Goal: Task Accomplishment & Management: Manage account settings

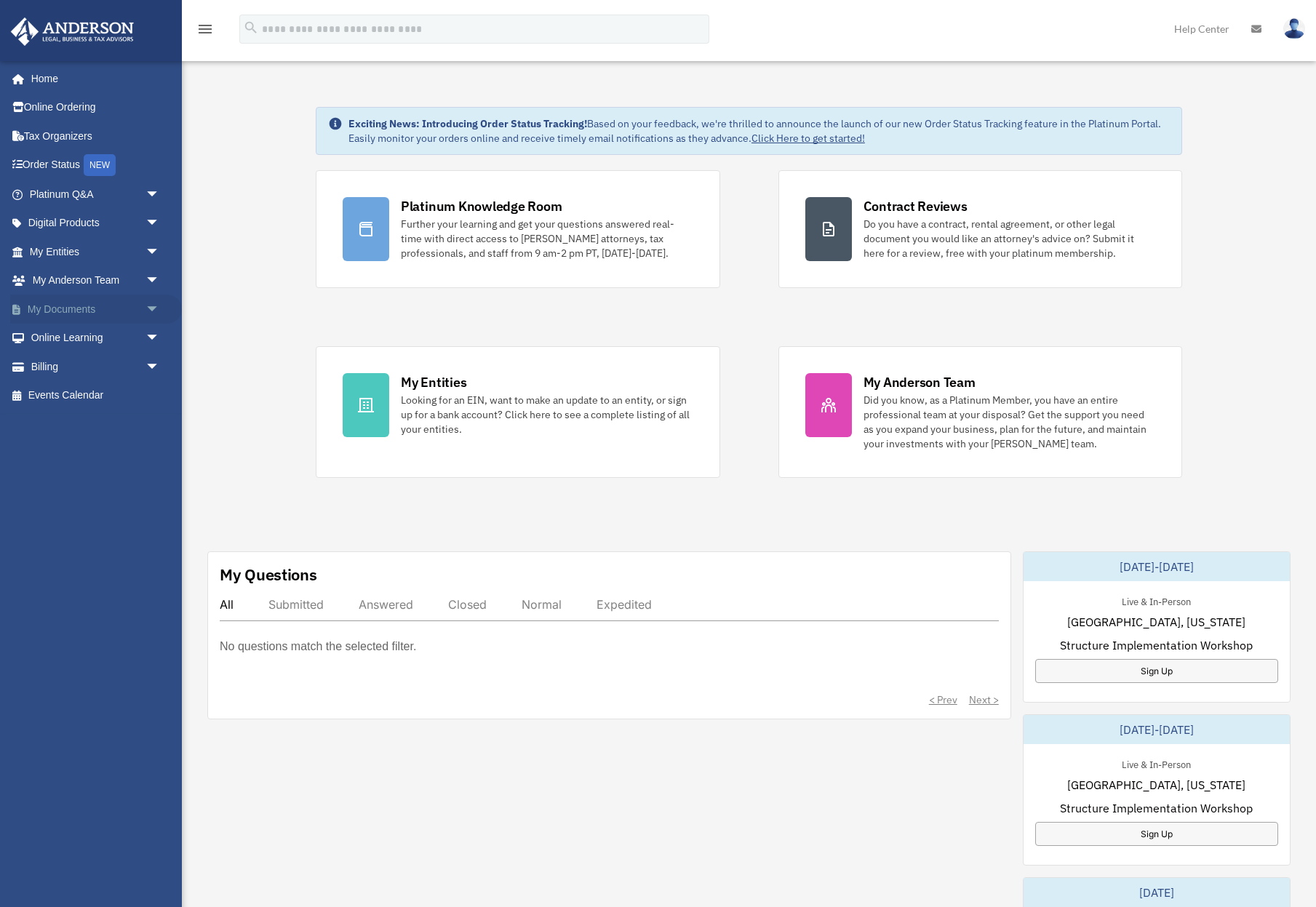
click at [113, 312] on link "My Documents arrow_drop_down" at bounding box center [96, 308] width 172 height 29
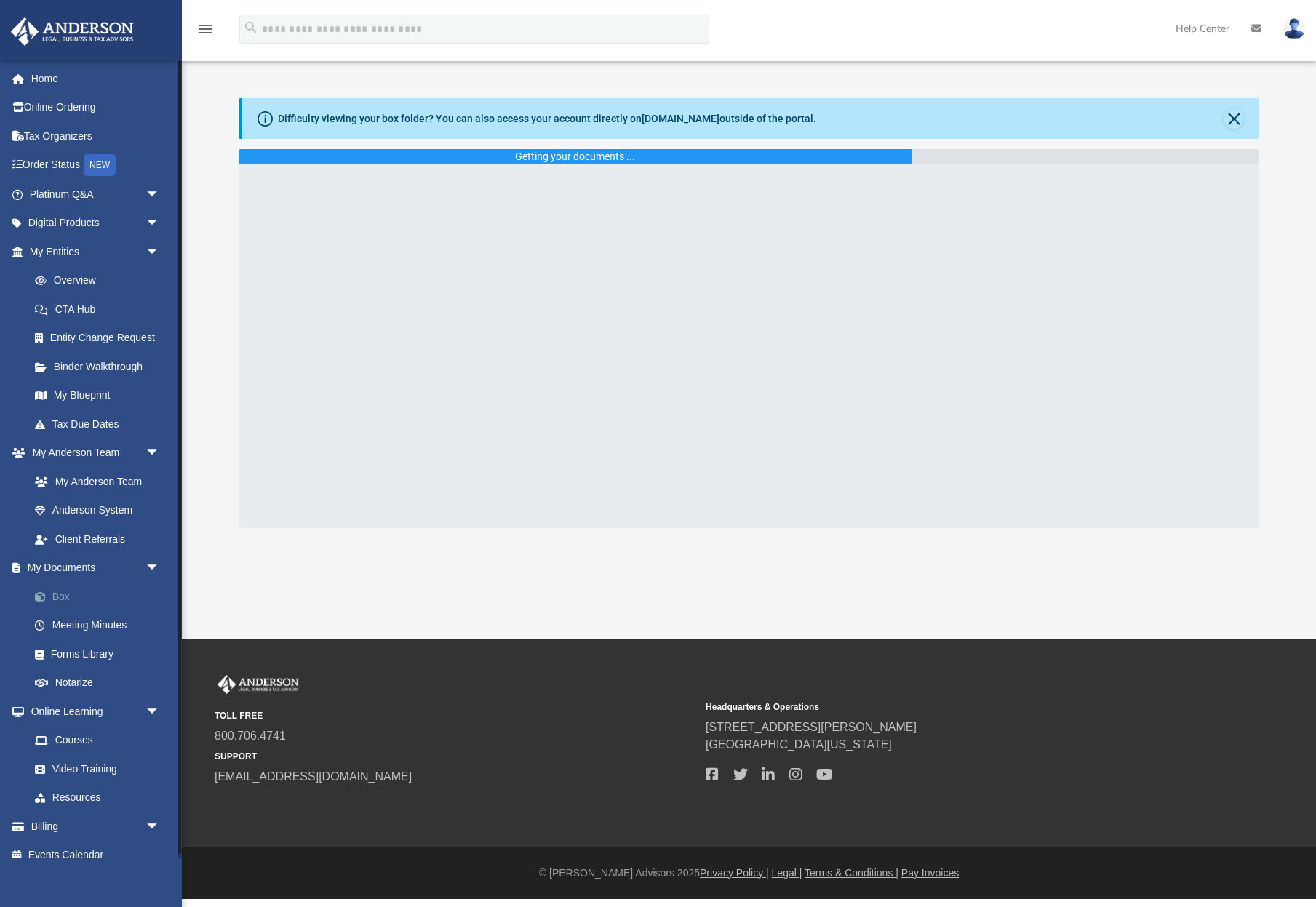
click at [68, 590] on link "Box" at bounding box center [102, 596] width 162 height 29
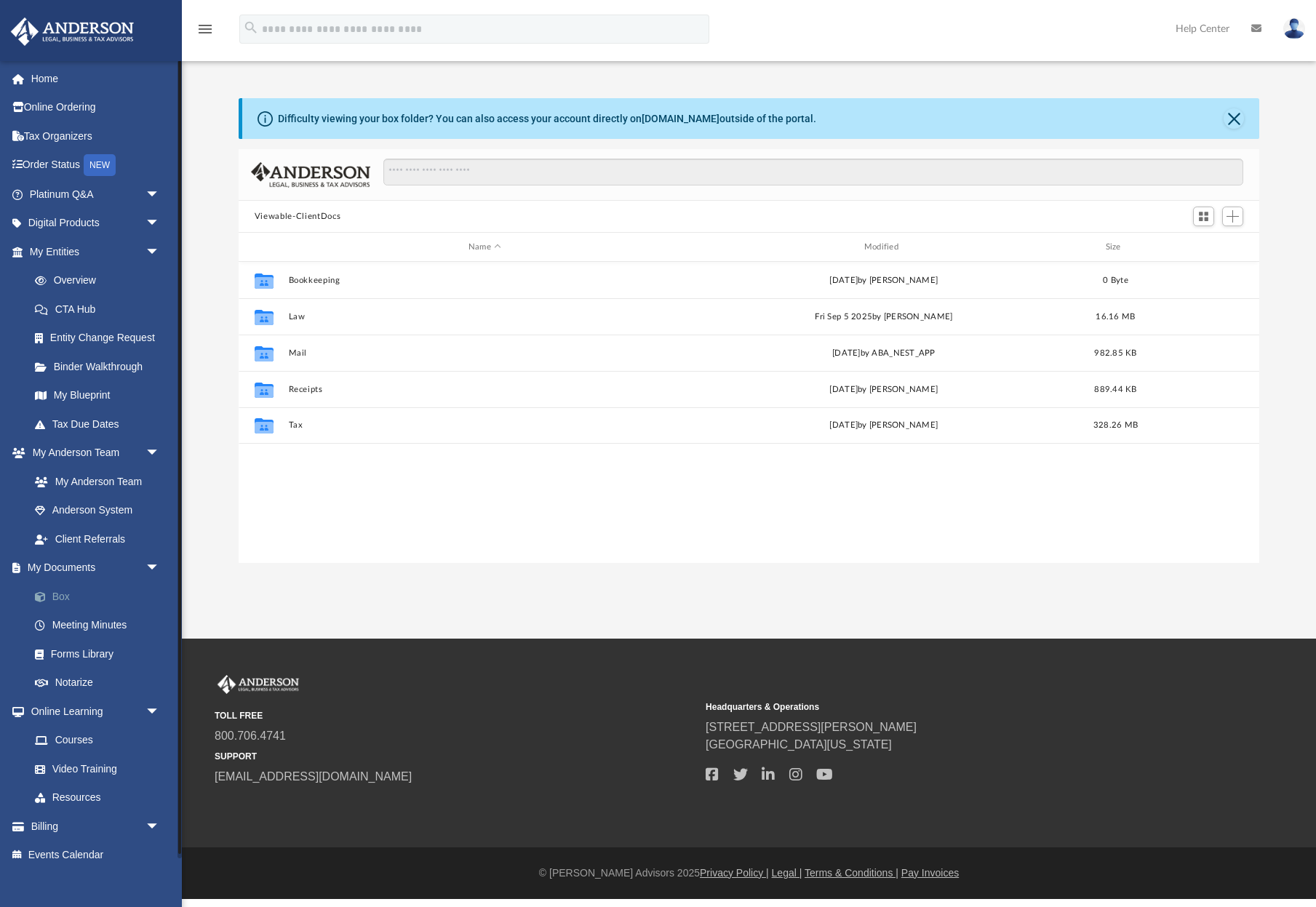
scroll to position [331, 1021]
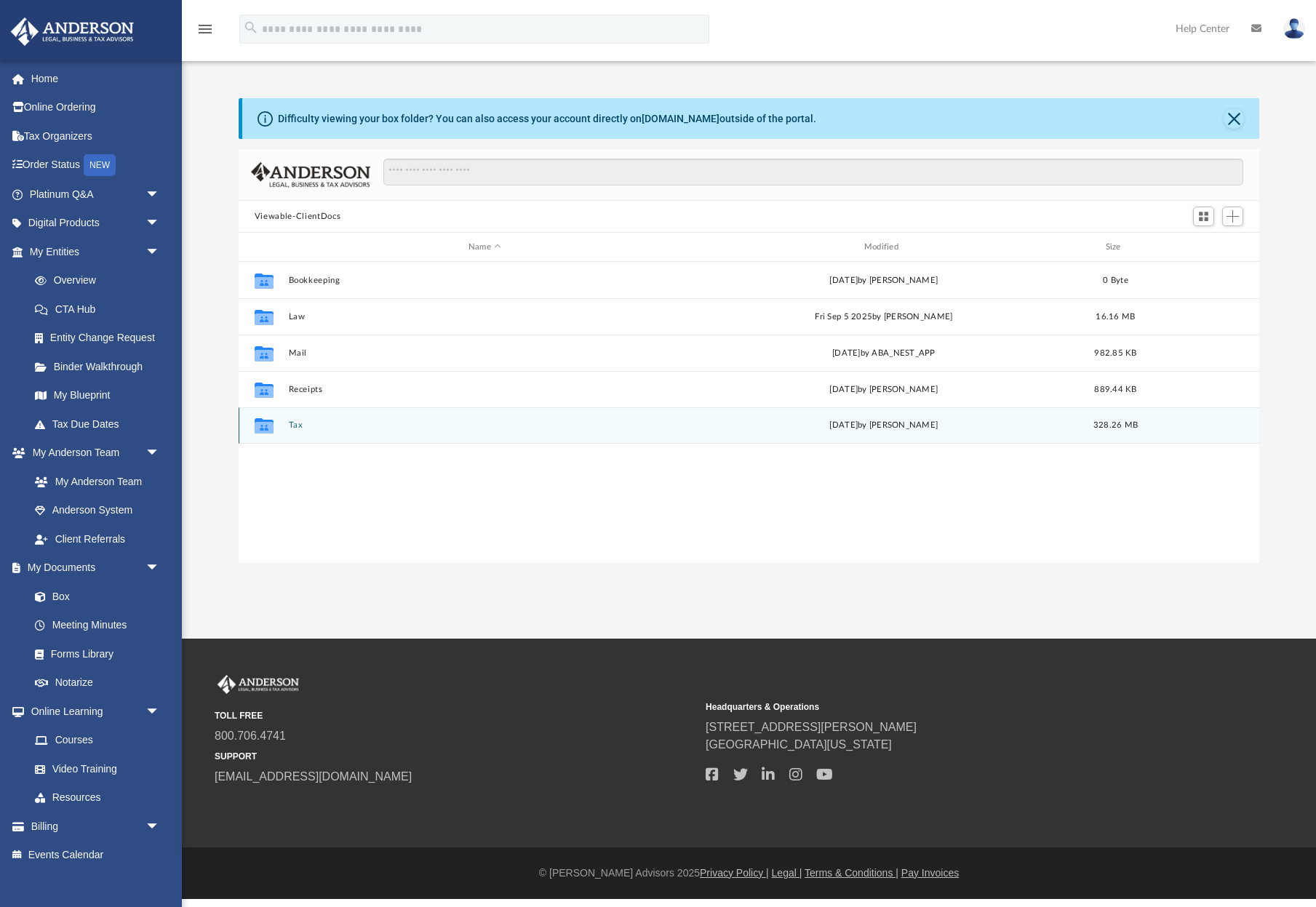
click at [298, 425] on button "Tax" at bounding box center [485, 425] width 393 height 9
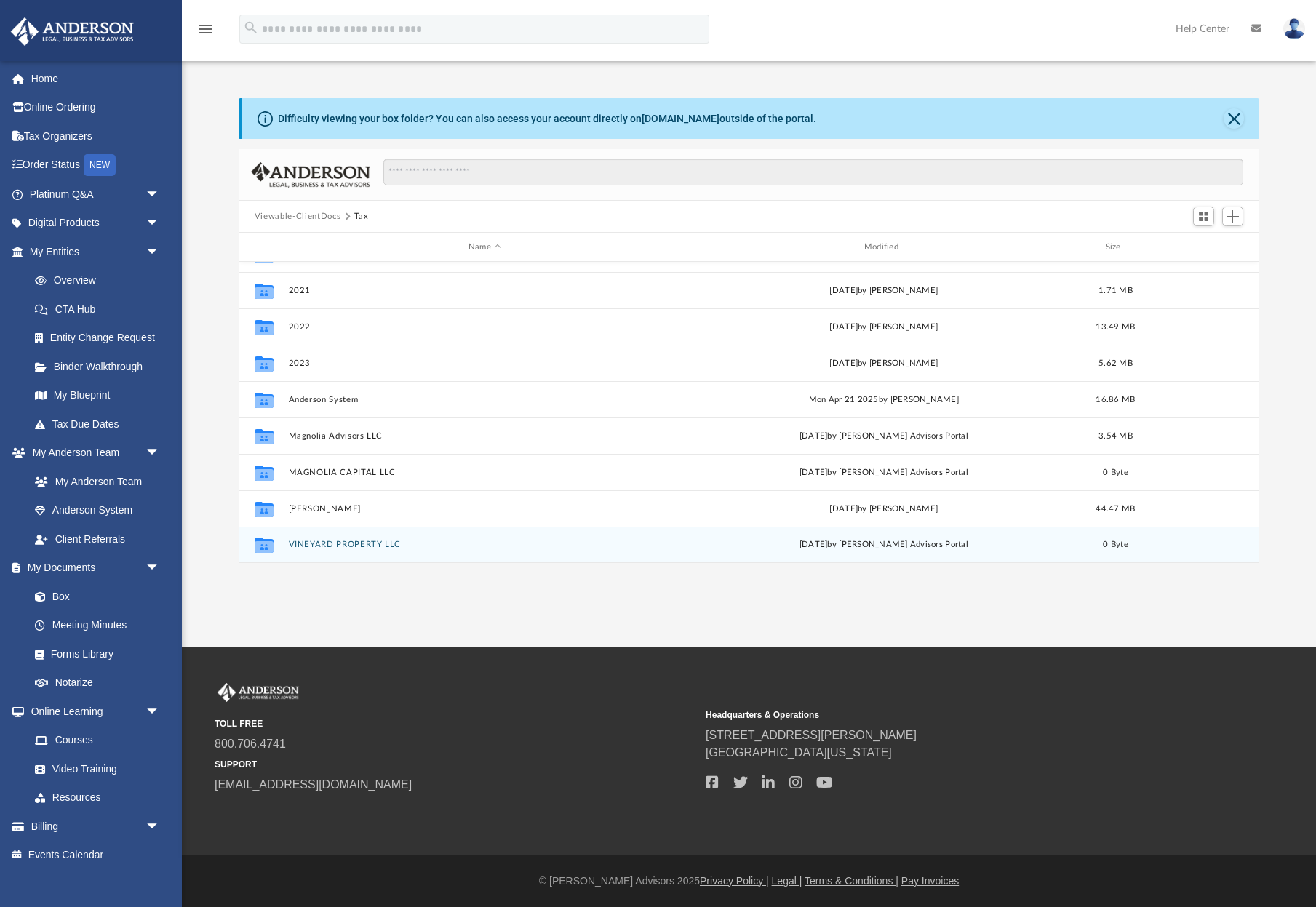
scroll to position [0, 0]
click at [1240, 123] on button "Close" at bounding box center [1234, 118] width 21 height 21
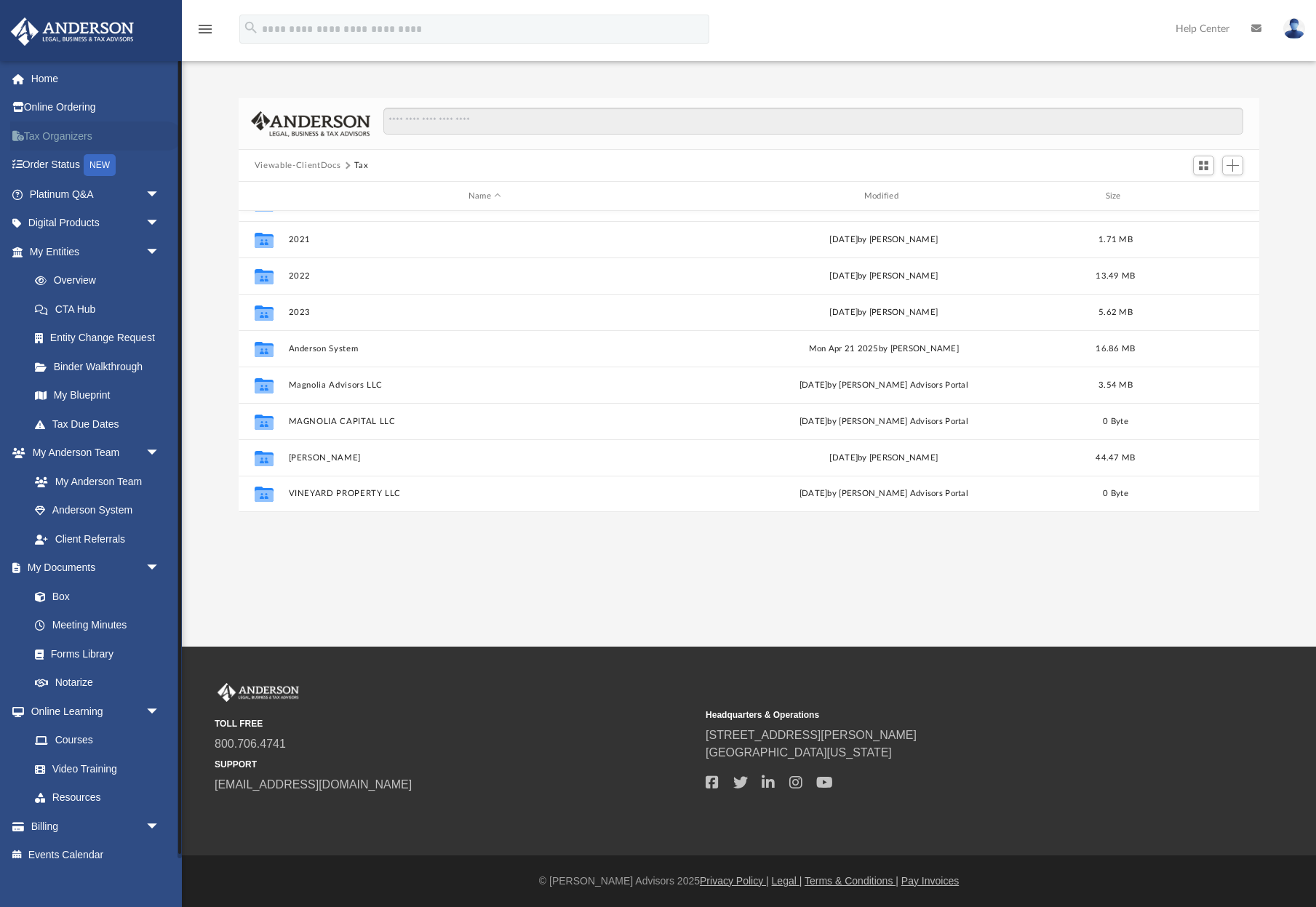
click at [86, 136] on link "Tax Organizers" at bounding box center [96, 135] width 172 height 29
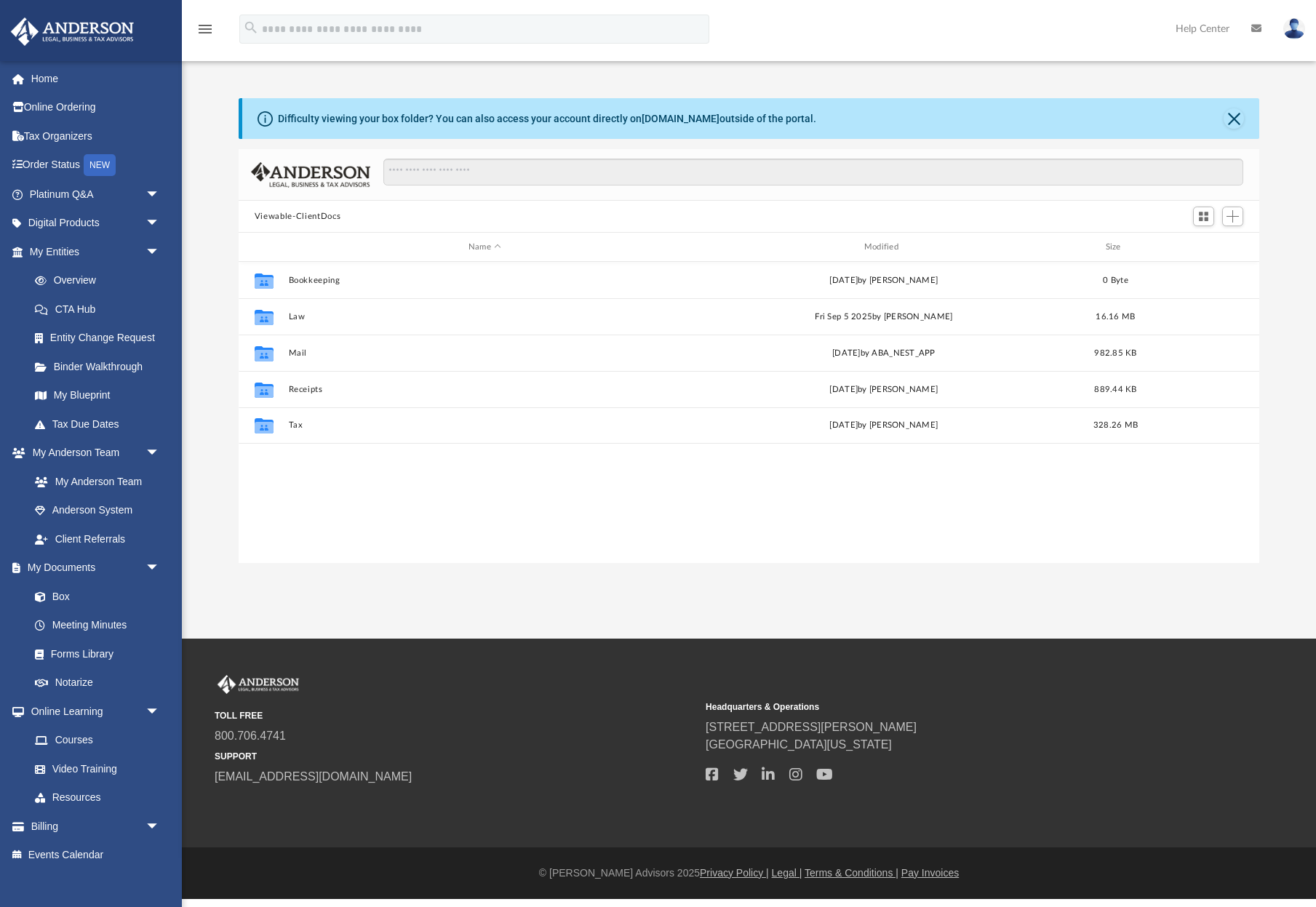
scroll to position [331, 1021]
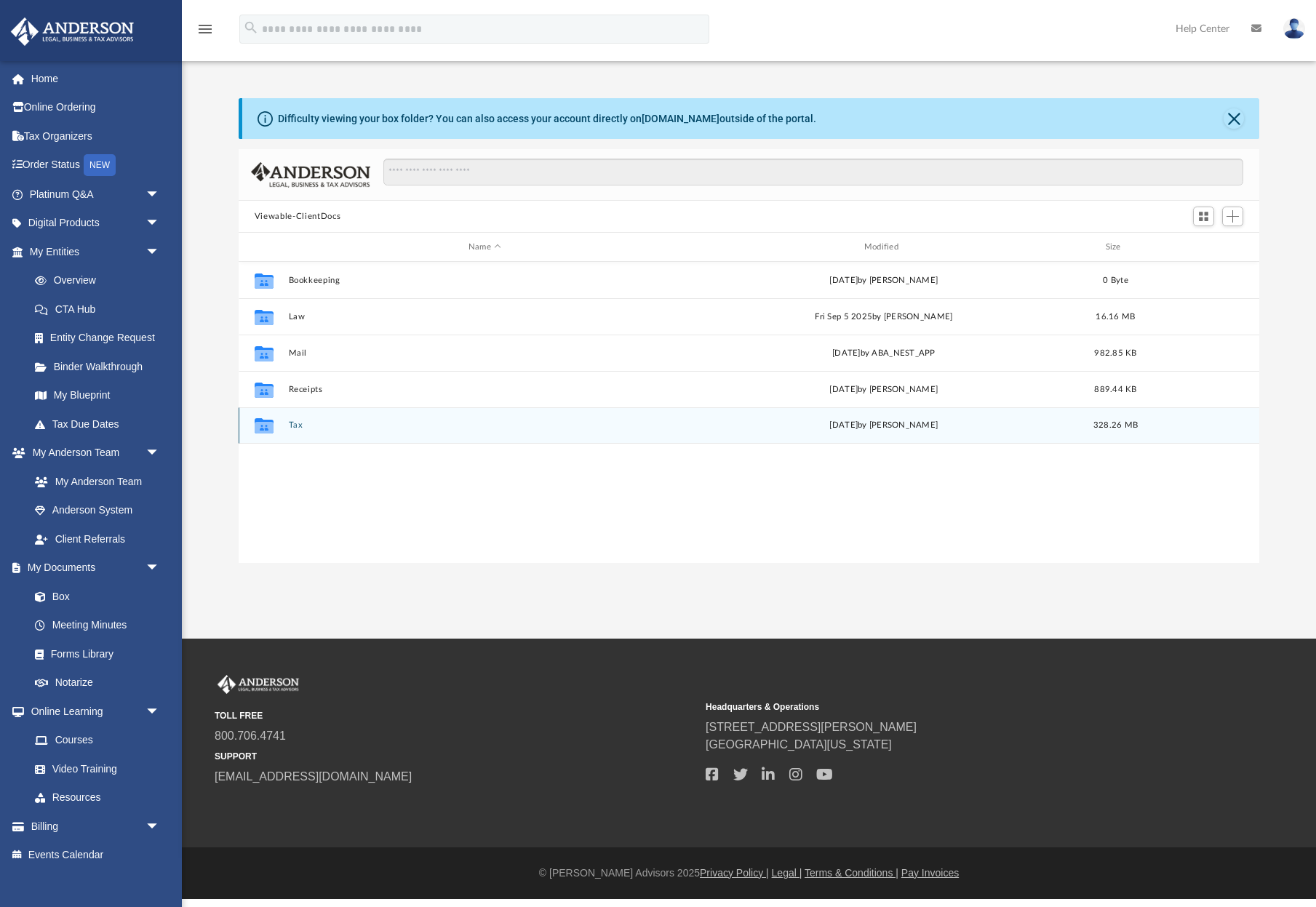
click at [294, 425] on button "Tax" at bounding box center [485, 425] width 393 height 9
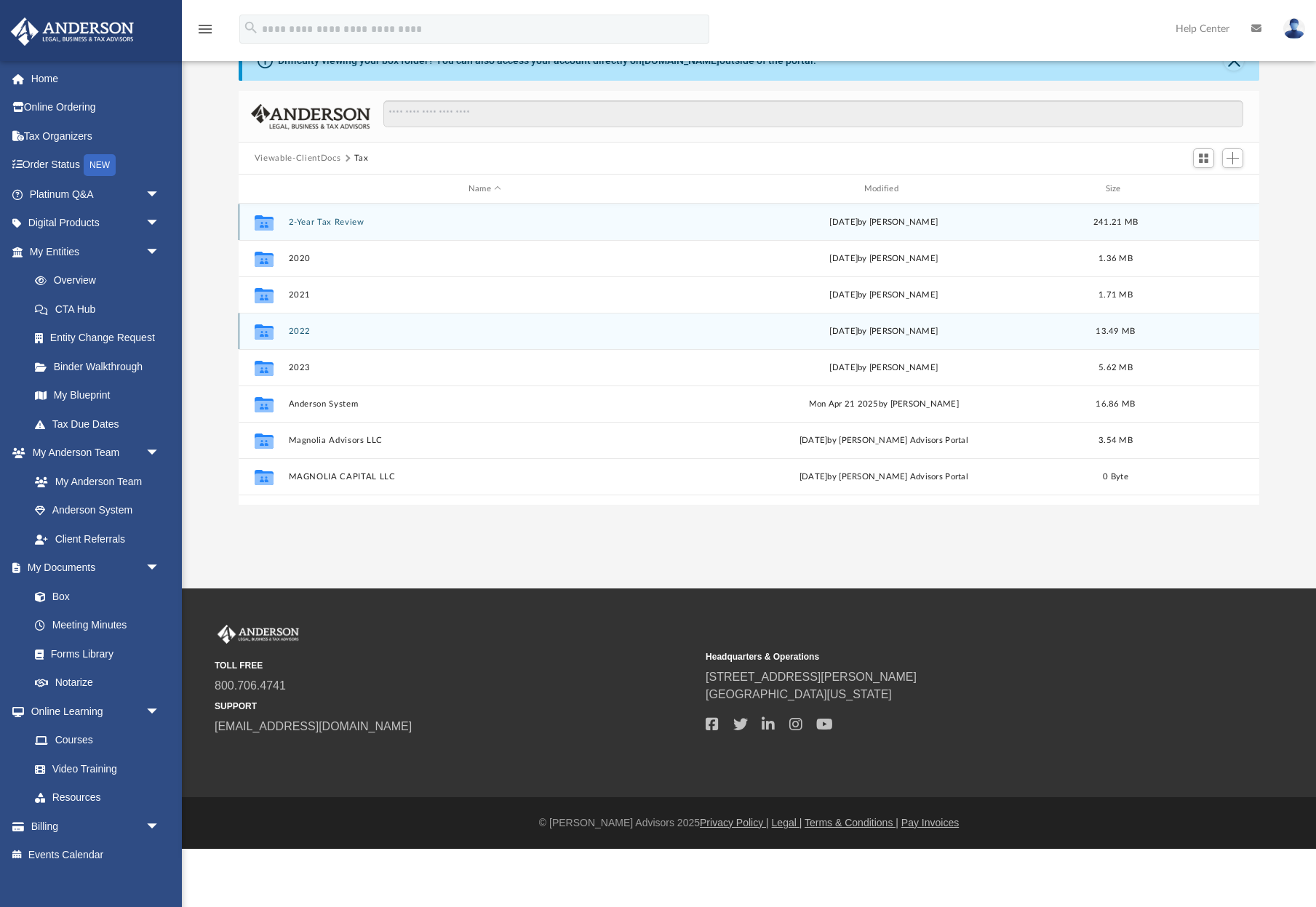
scroll to position [0, 0]
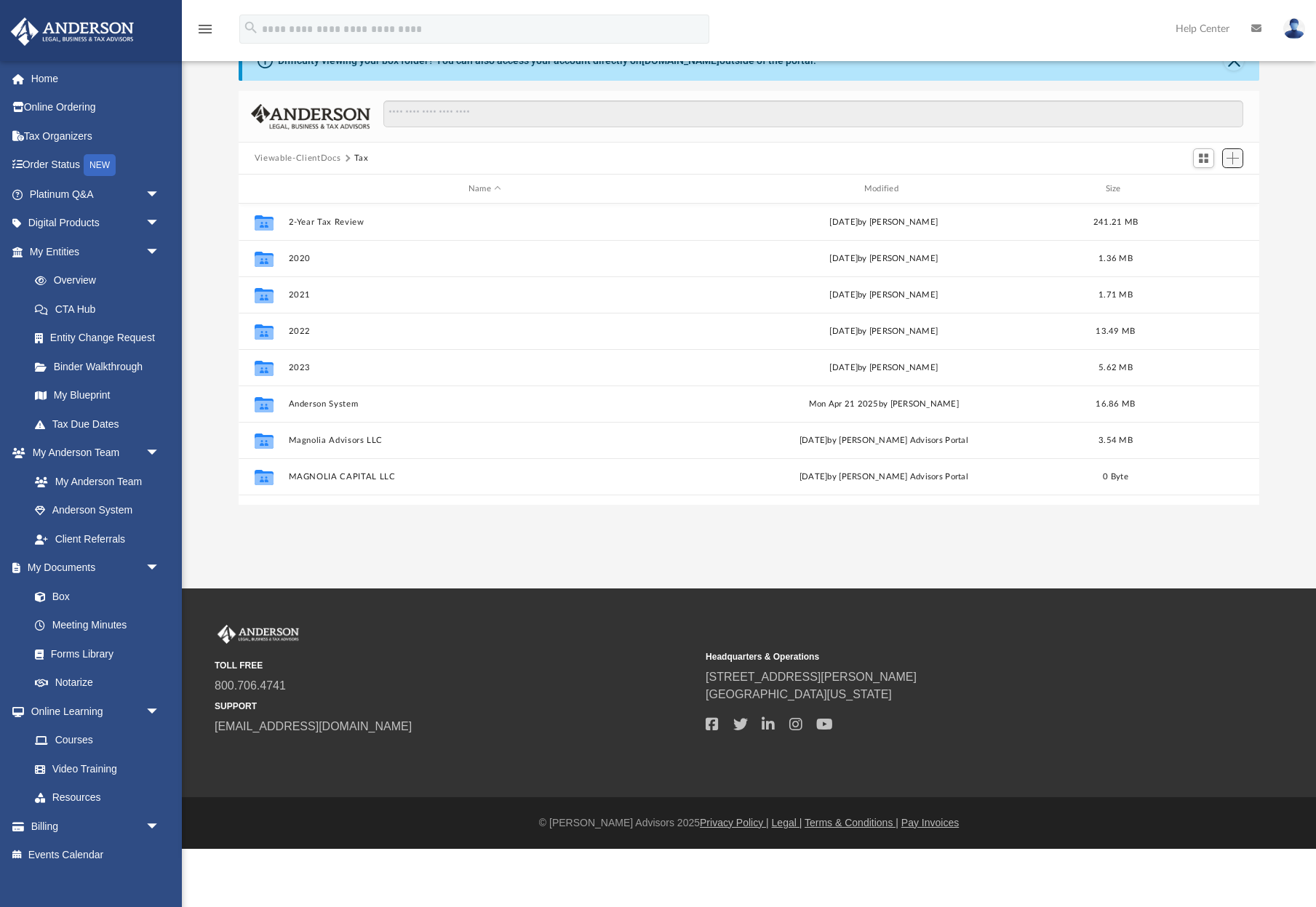
click at [1231, 164] on span "Add" at bounding box center [1232, 158] width 12 height 12
click at [1214, 211] on li "New Folder" at bounding box center [1213, 210] width 47 height 15
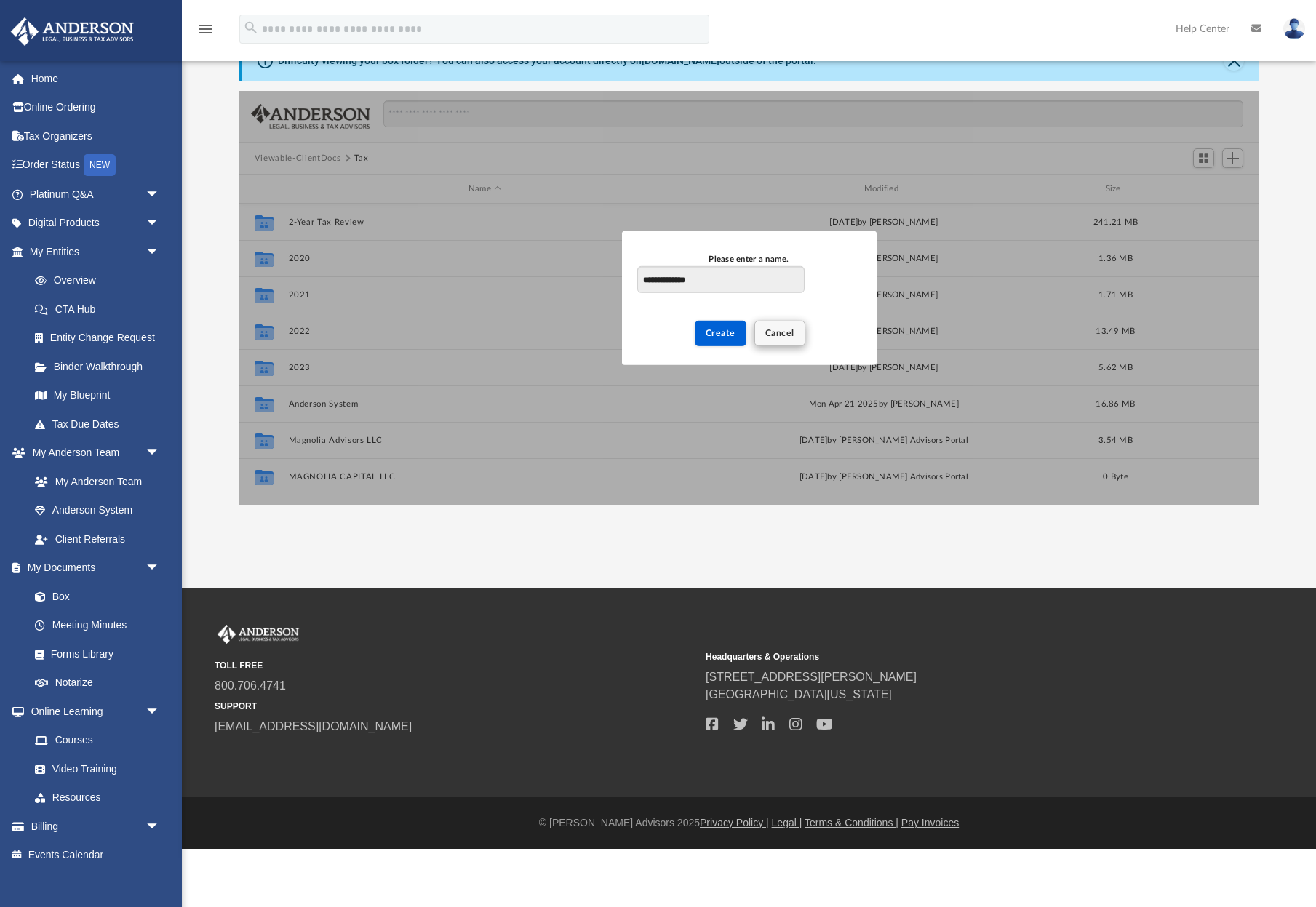
type input "**********"
click at [771, 336] on span "Cancel" at bounding box center [779, 332] width 29 height 8
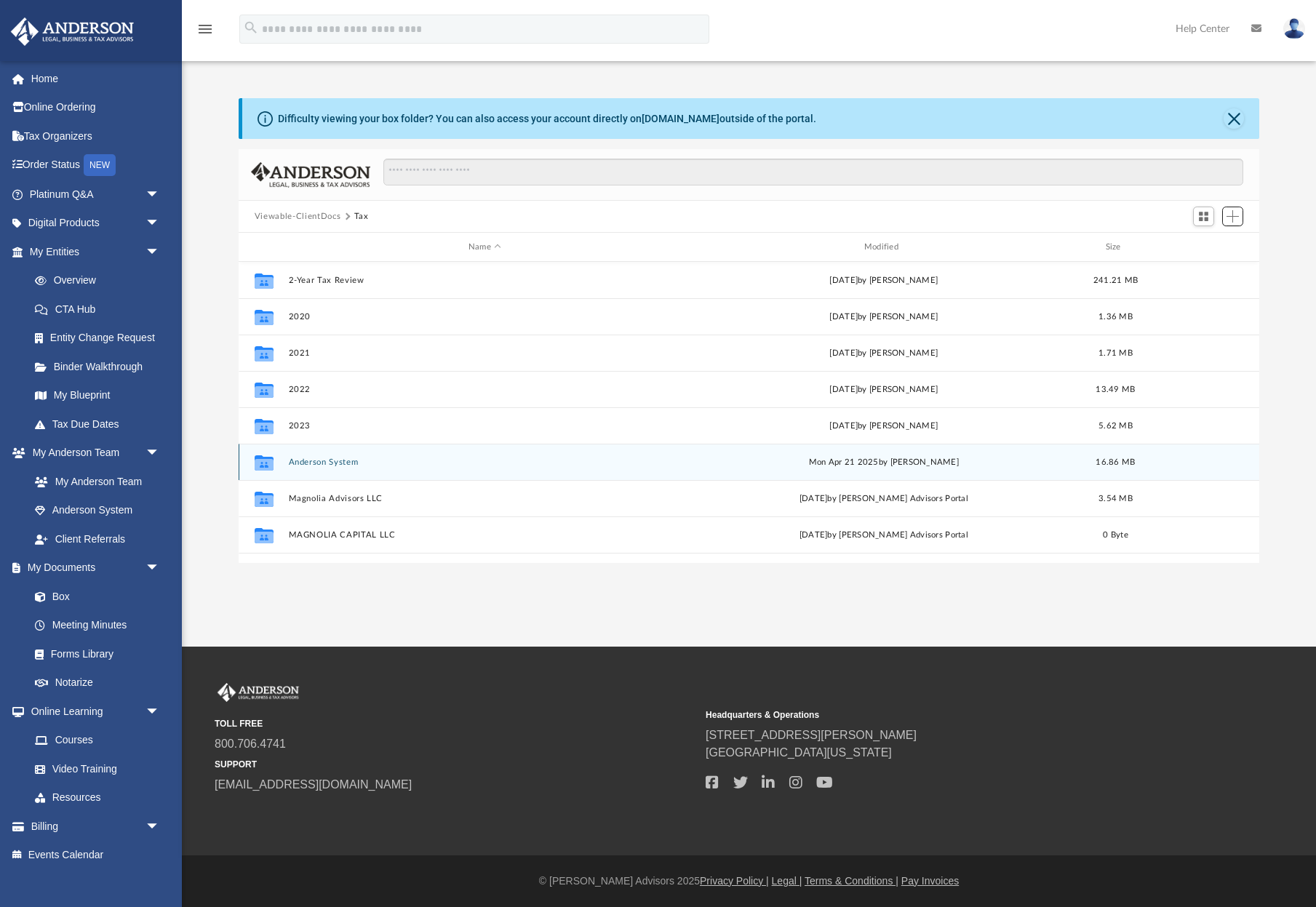
scroll to position [63, 0]
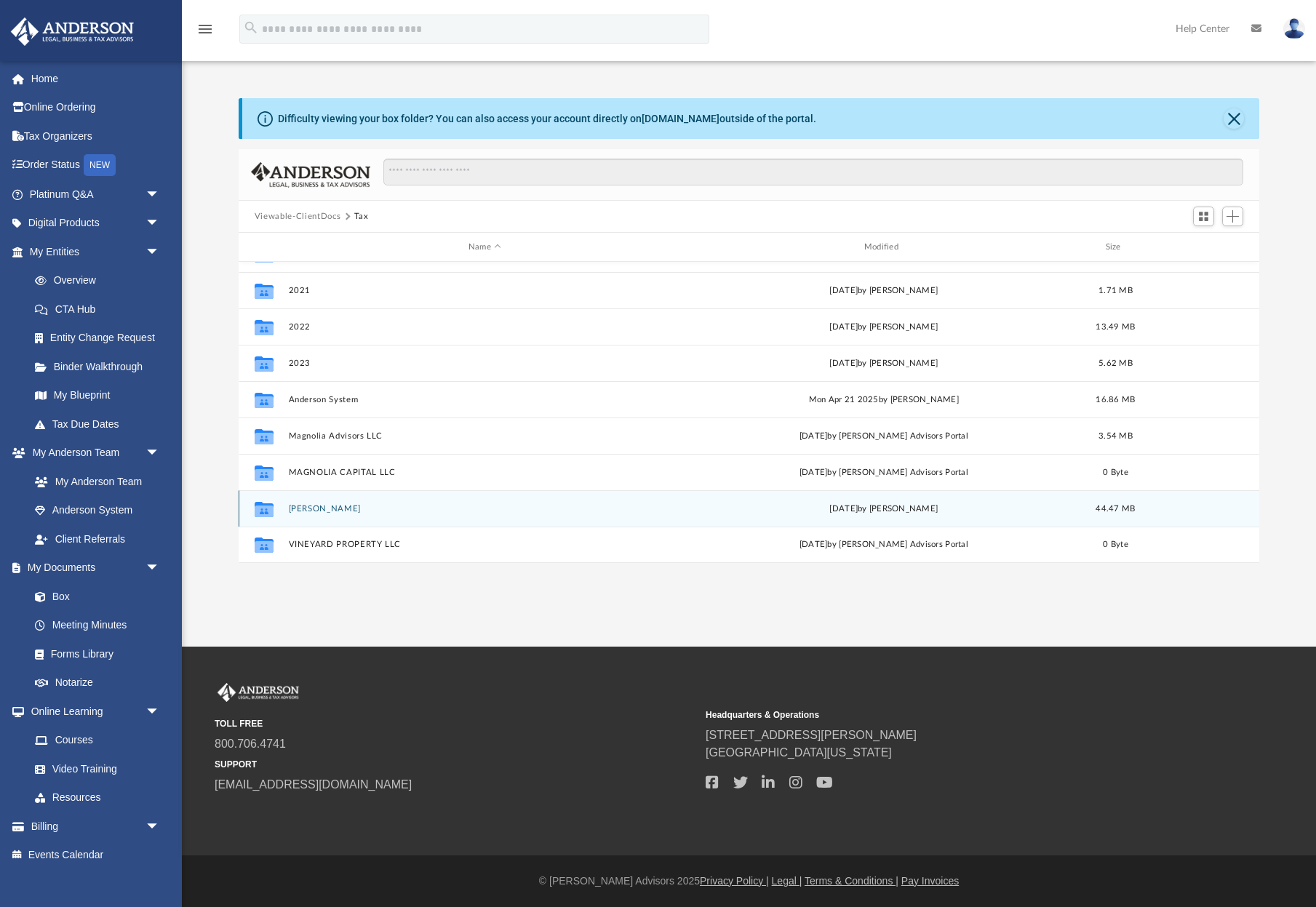
click at [351, 504] on div "Collaborated Folder Polcyn, Grady Tue Sep 16 2025 by Grady Polcyn 44.47 MB" at bounding box center [749, 508] width 1021 height 37
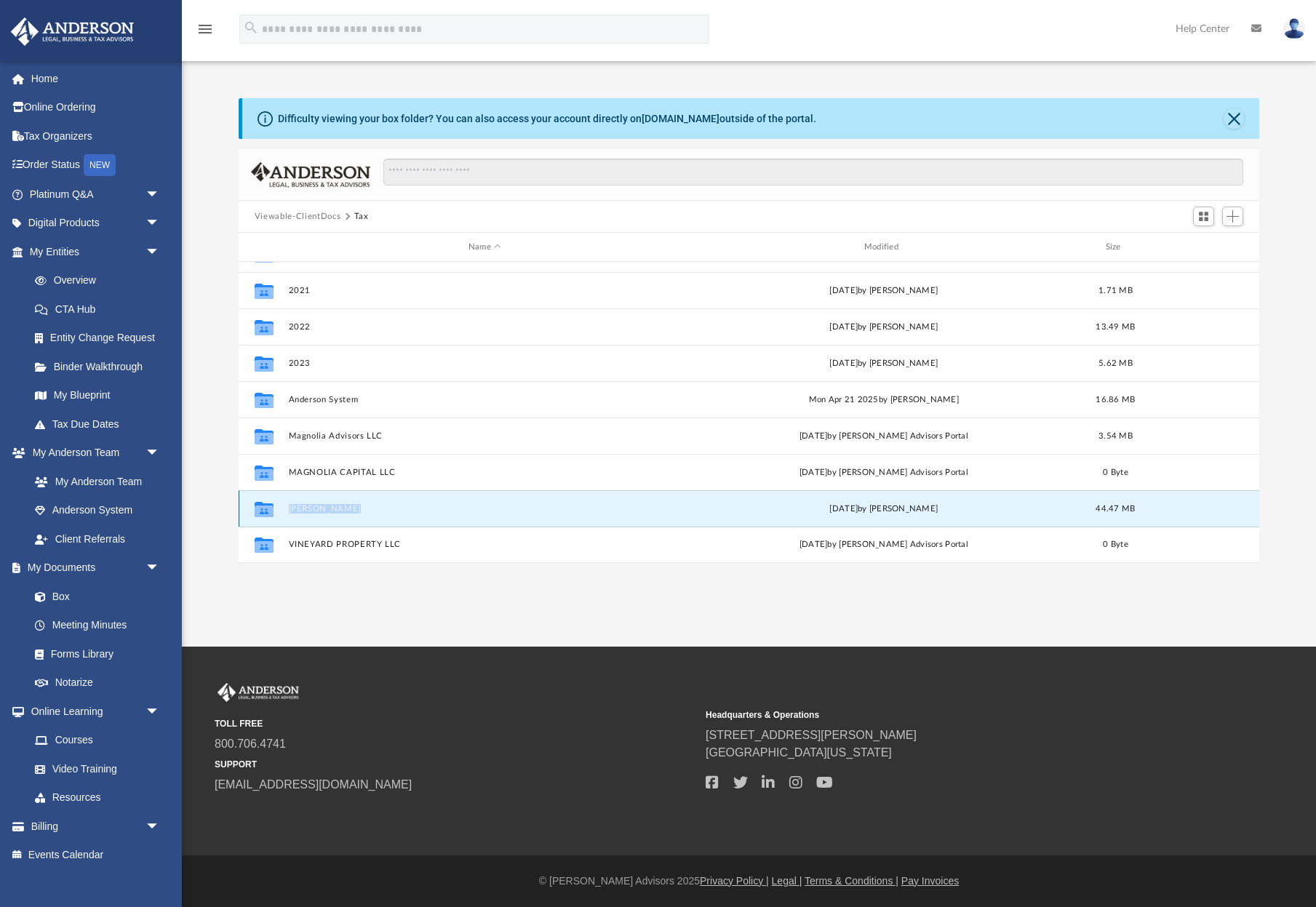
click at [343, 507] on button "[PERSON_NAME]" at bounding box center [485, 508] width 393 height 9
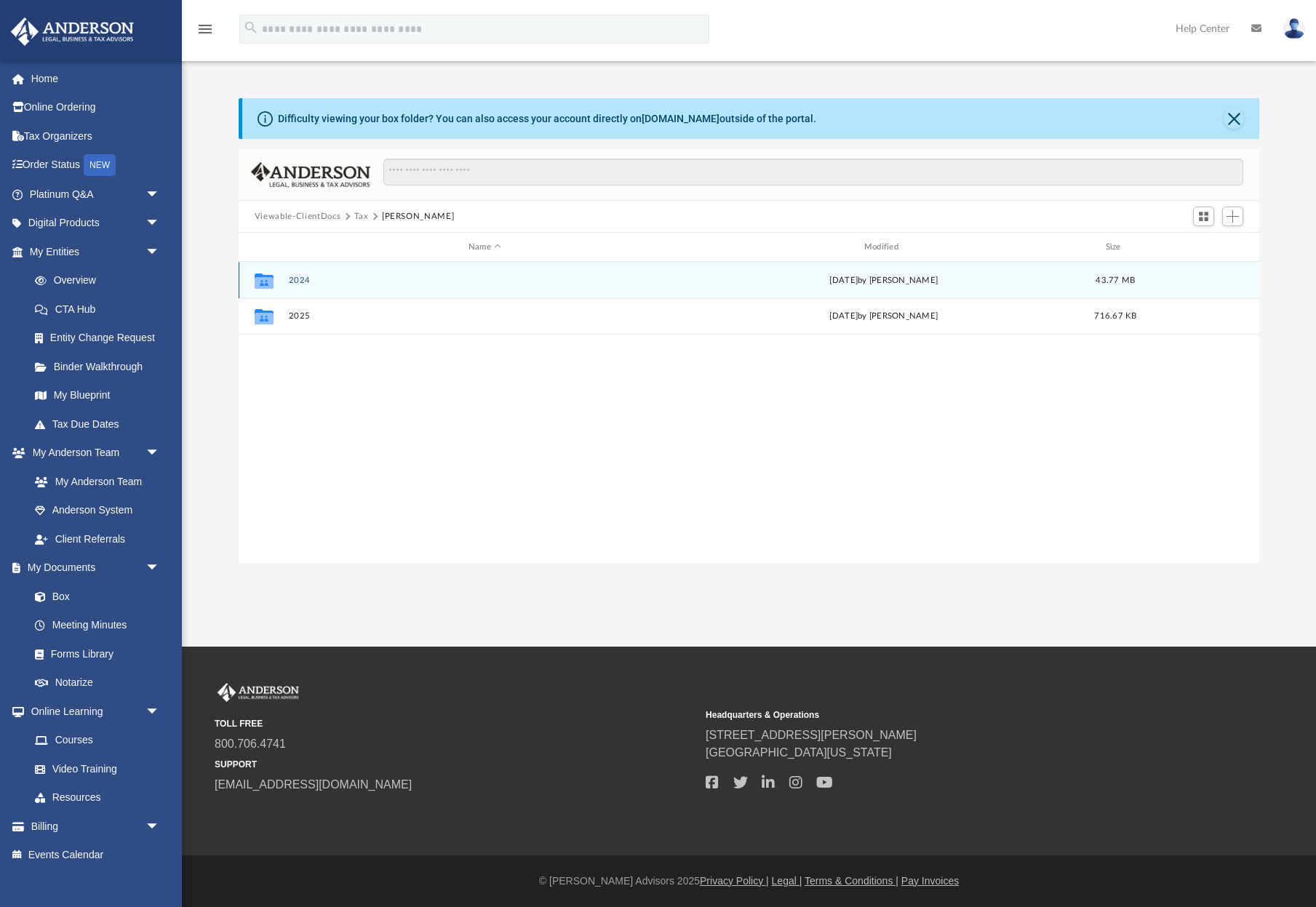
scroll to position [0, 0]
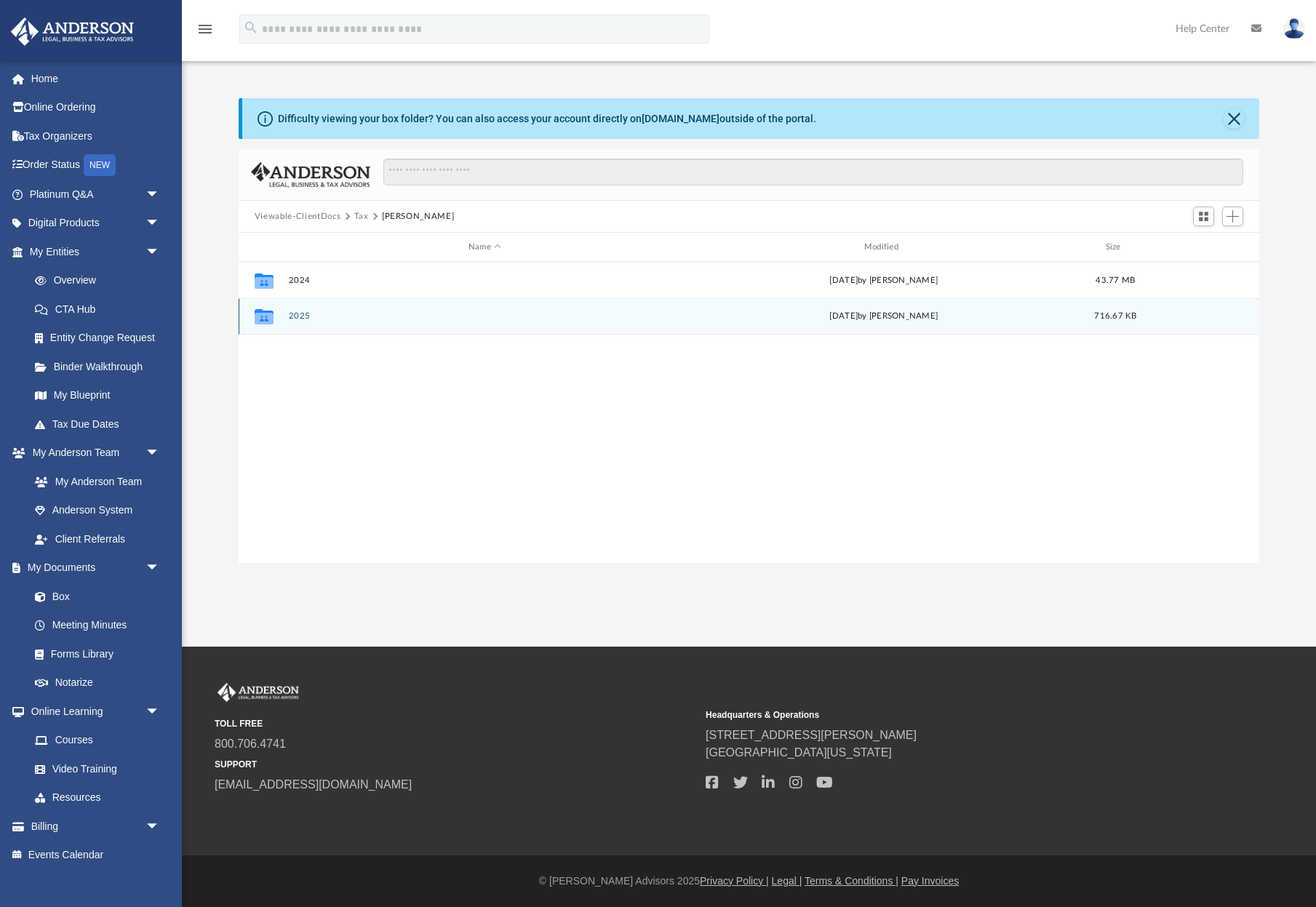
click at [301, 313] on button "2025" at bounding box center [485, 316] width 393 height 9
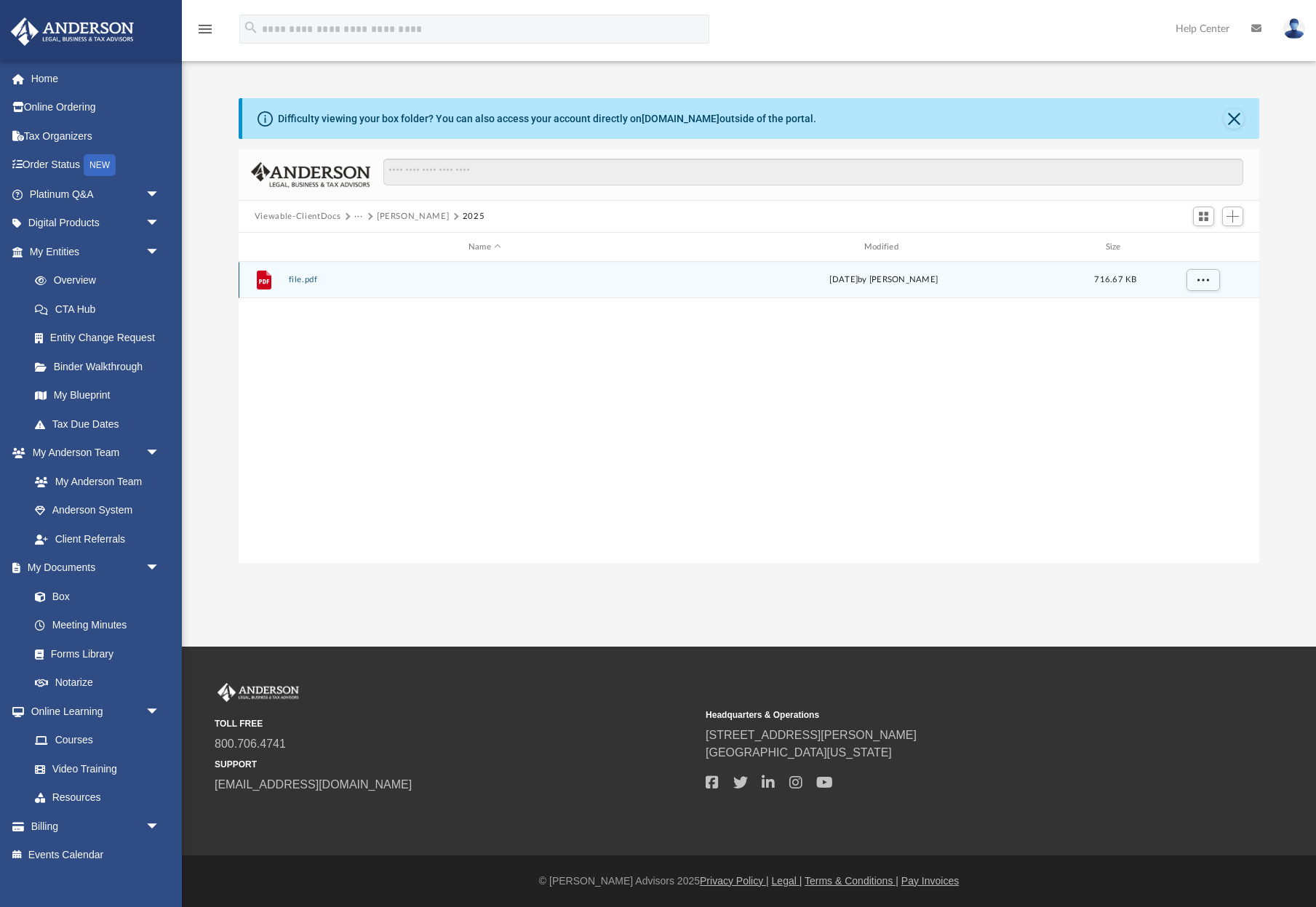
click at [301, 278] on button "file.pdf" at bounding box center [485, 280] width 393 height 9
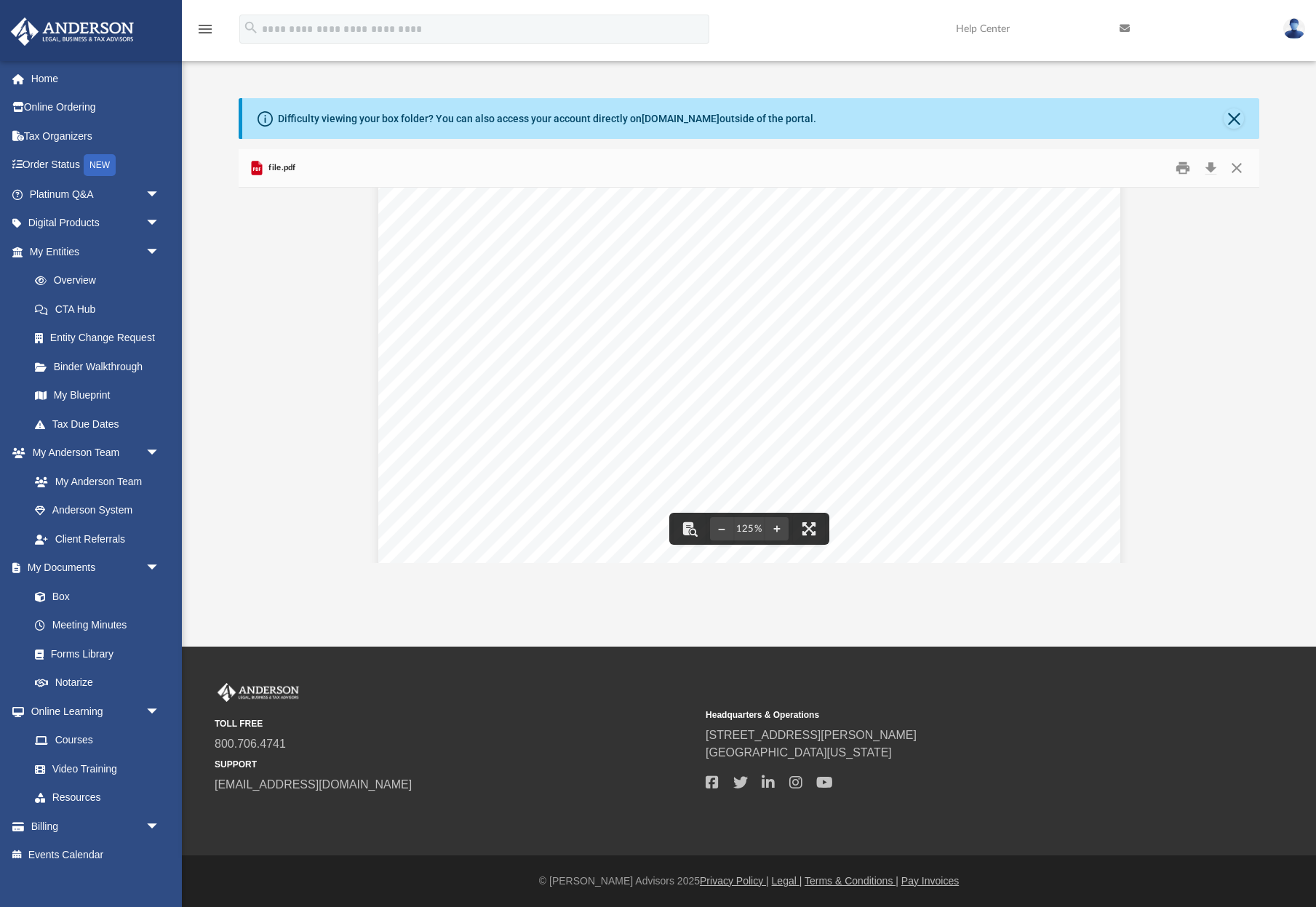
scroll to position [436, 0]
click at [1225, 124] on button "Close" at bounding box center [1234, 118] width 21 height 21
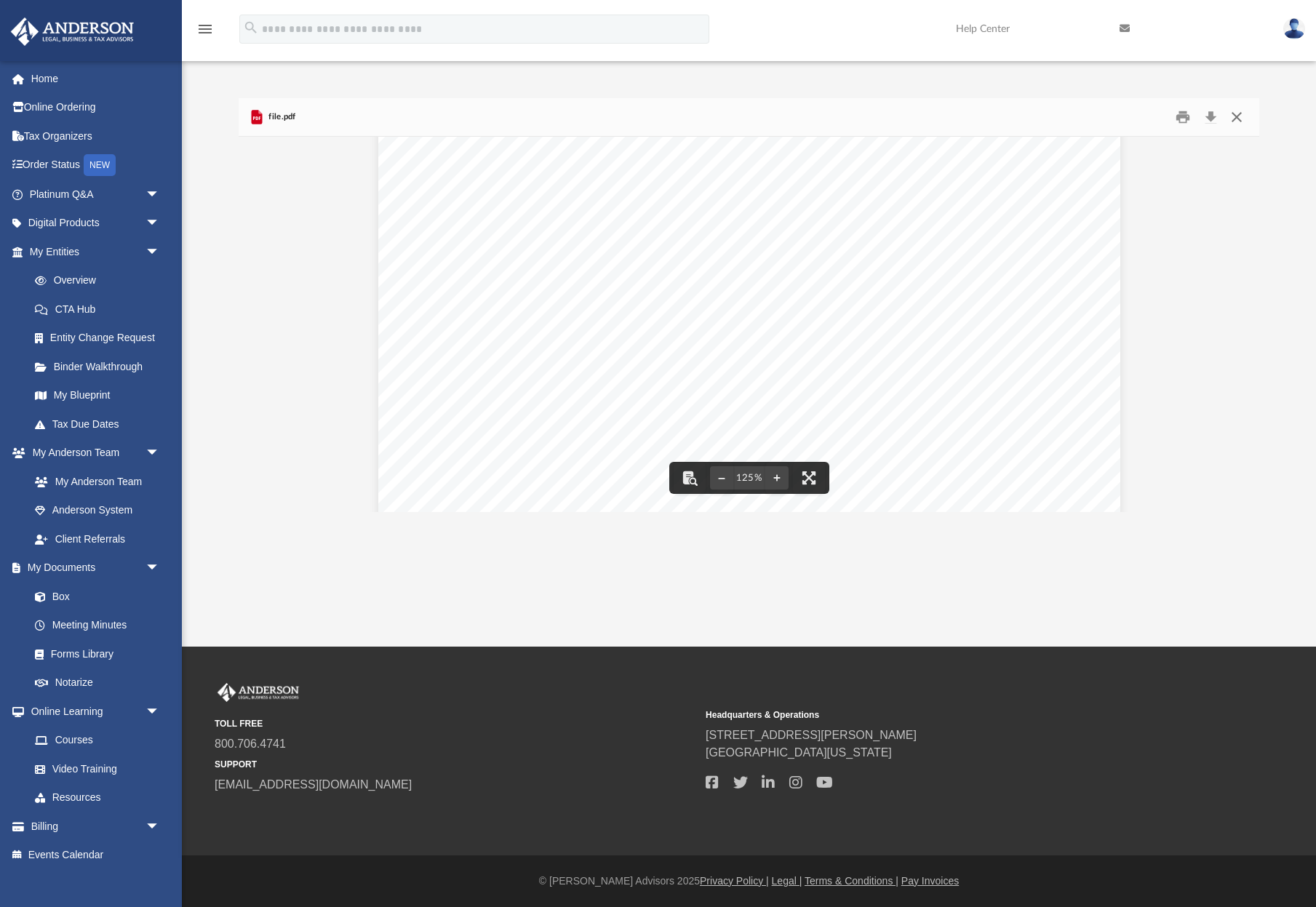
click at [1238, 117] on button "Close" at bounding box center [1237, 117] width 26 height 23
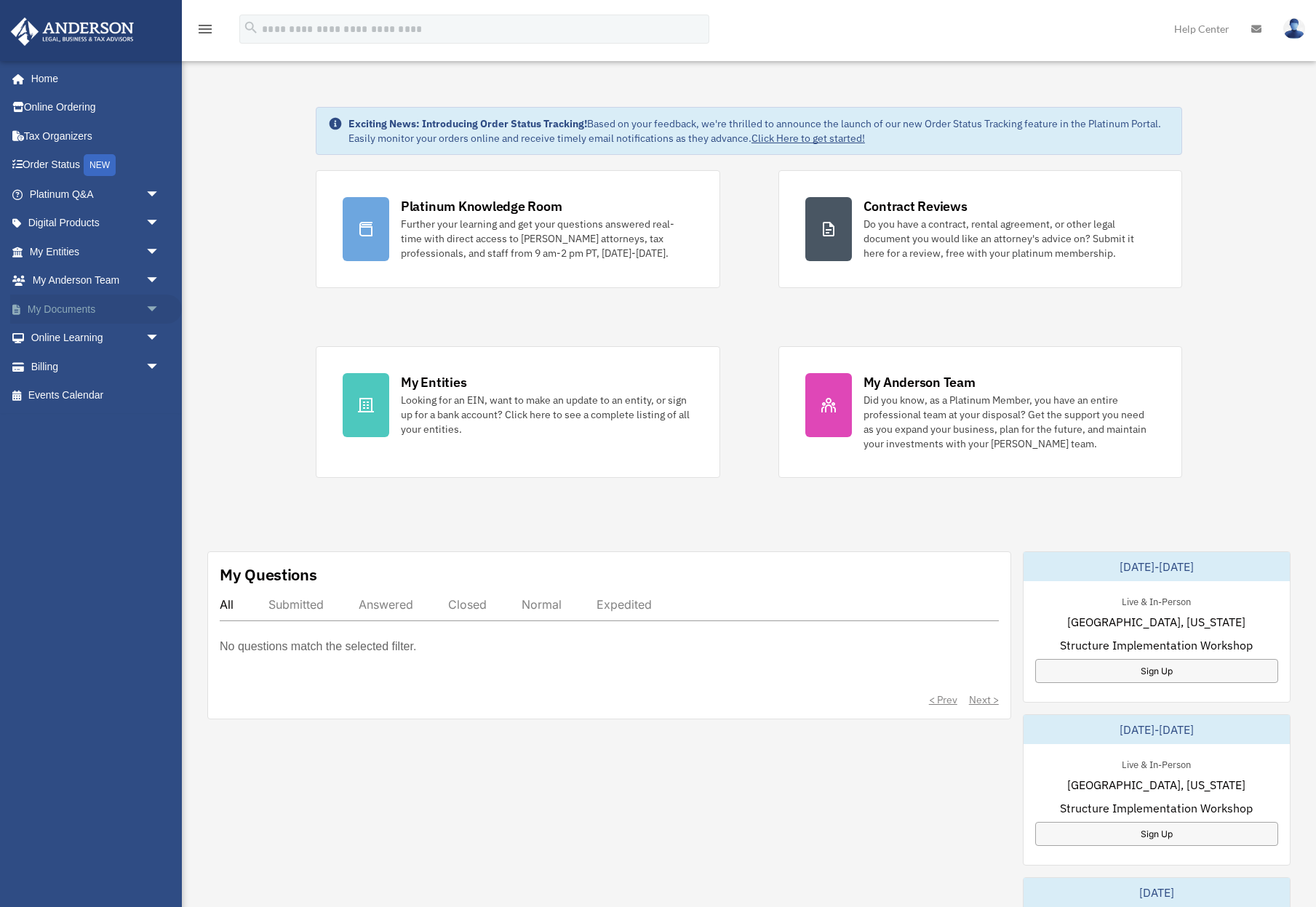
click at [84, 306] on link "My Documents arrow_drop_down" at bounding box center [96, 308] width 172 height 29
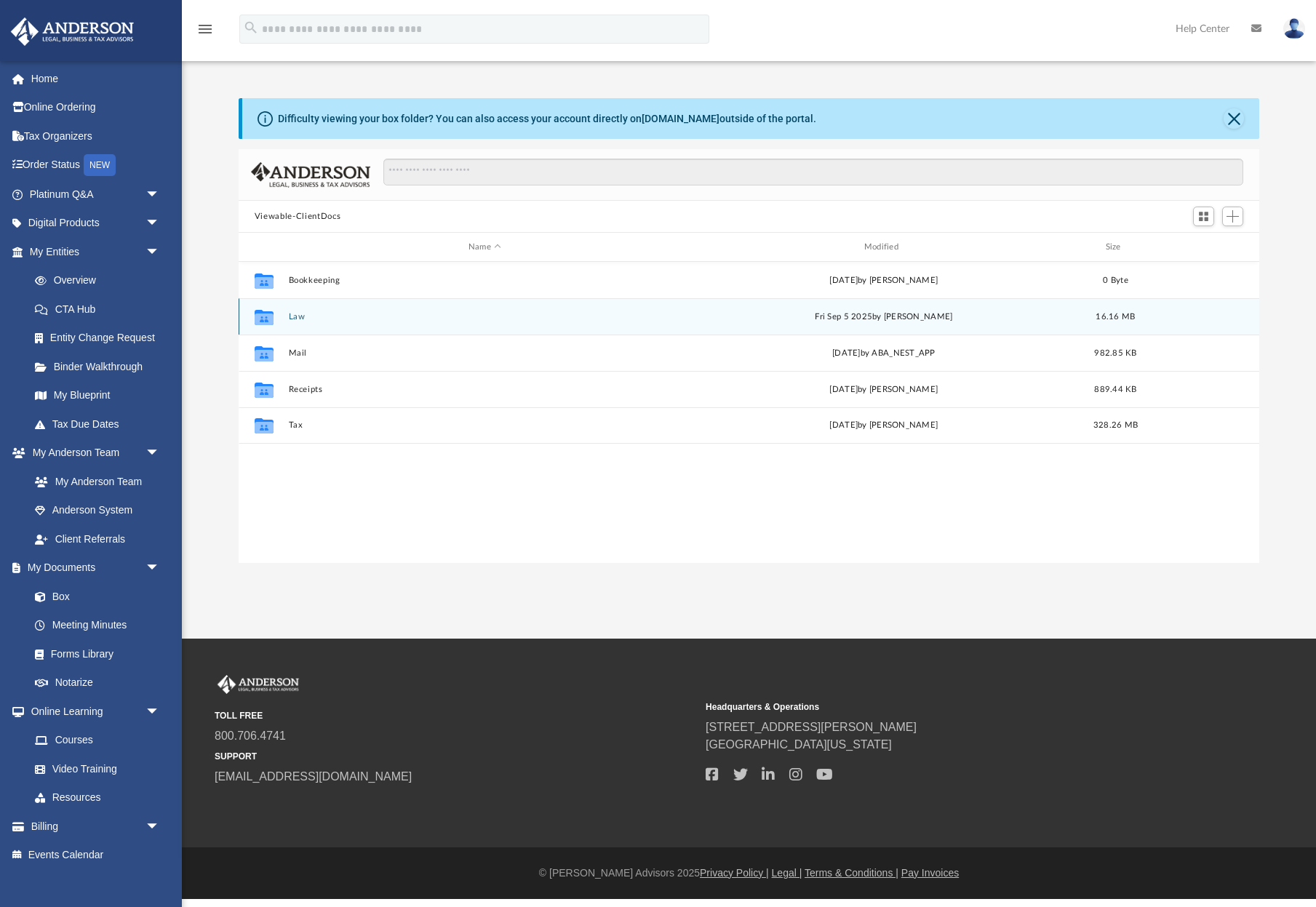
scroll to position [331, 1021]
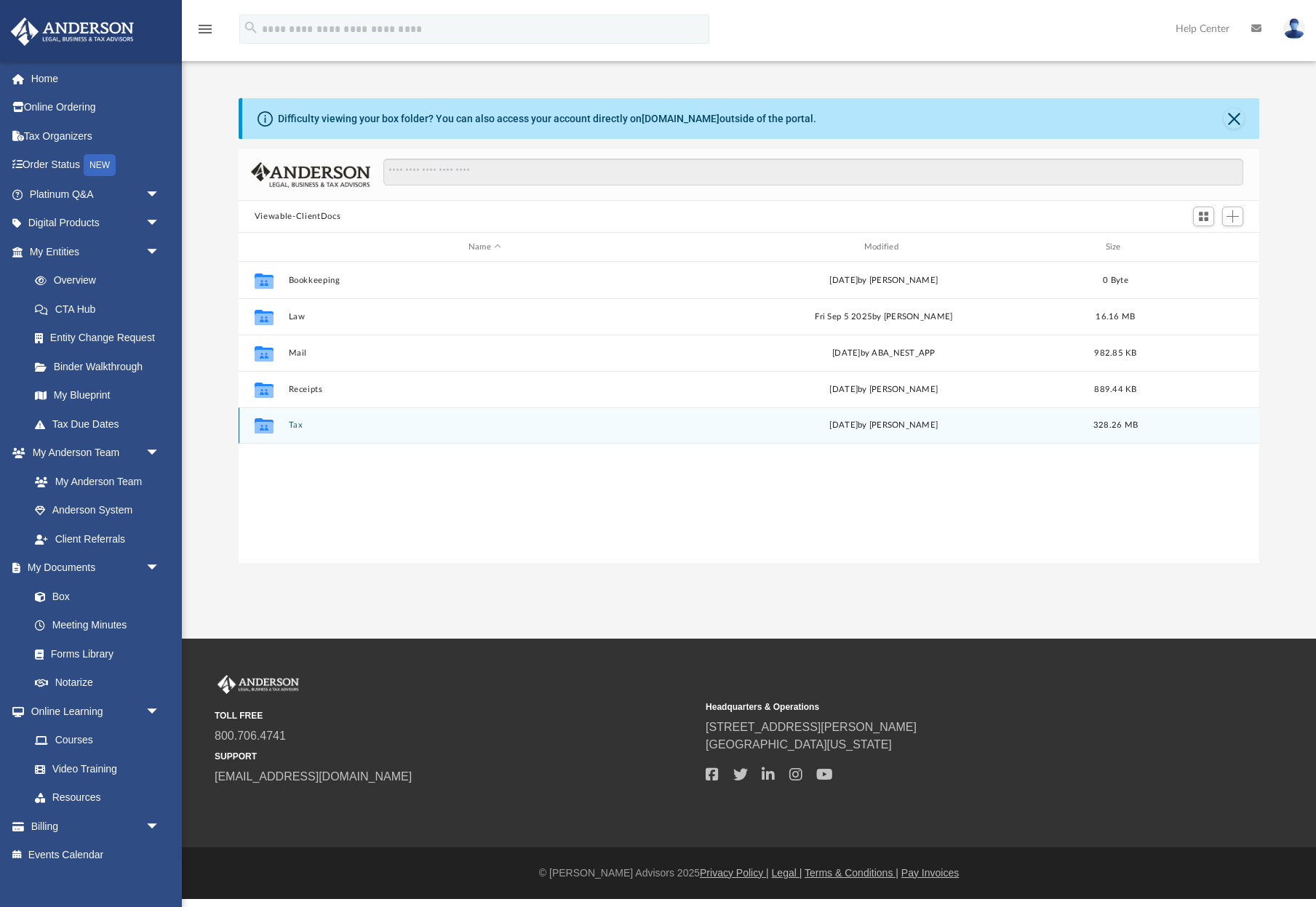
click at [293, 429] on button "Tax" at bounding box center [485, 425] width 393 height 9
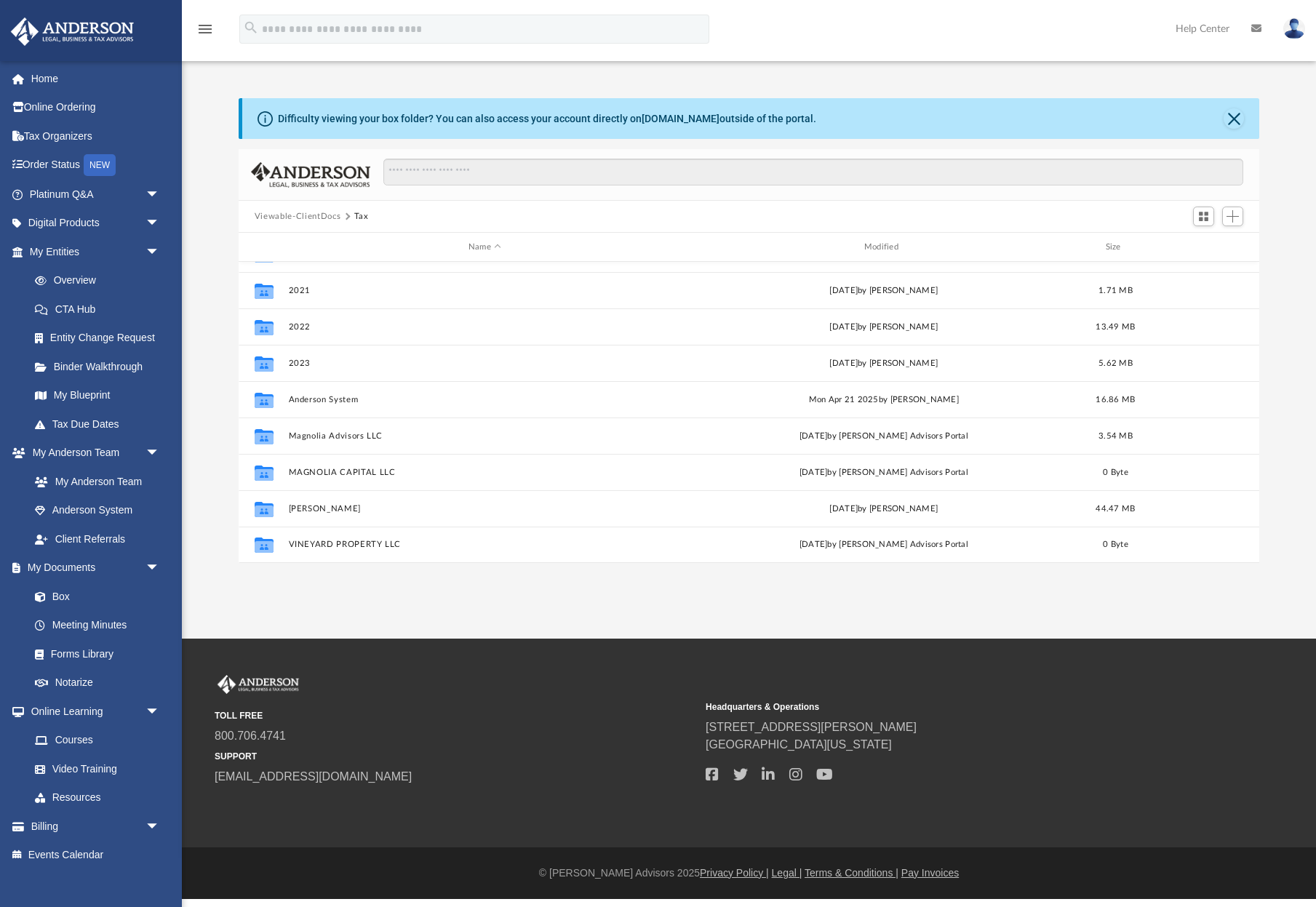
scroll to position [63, 0]
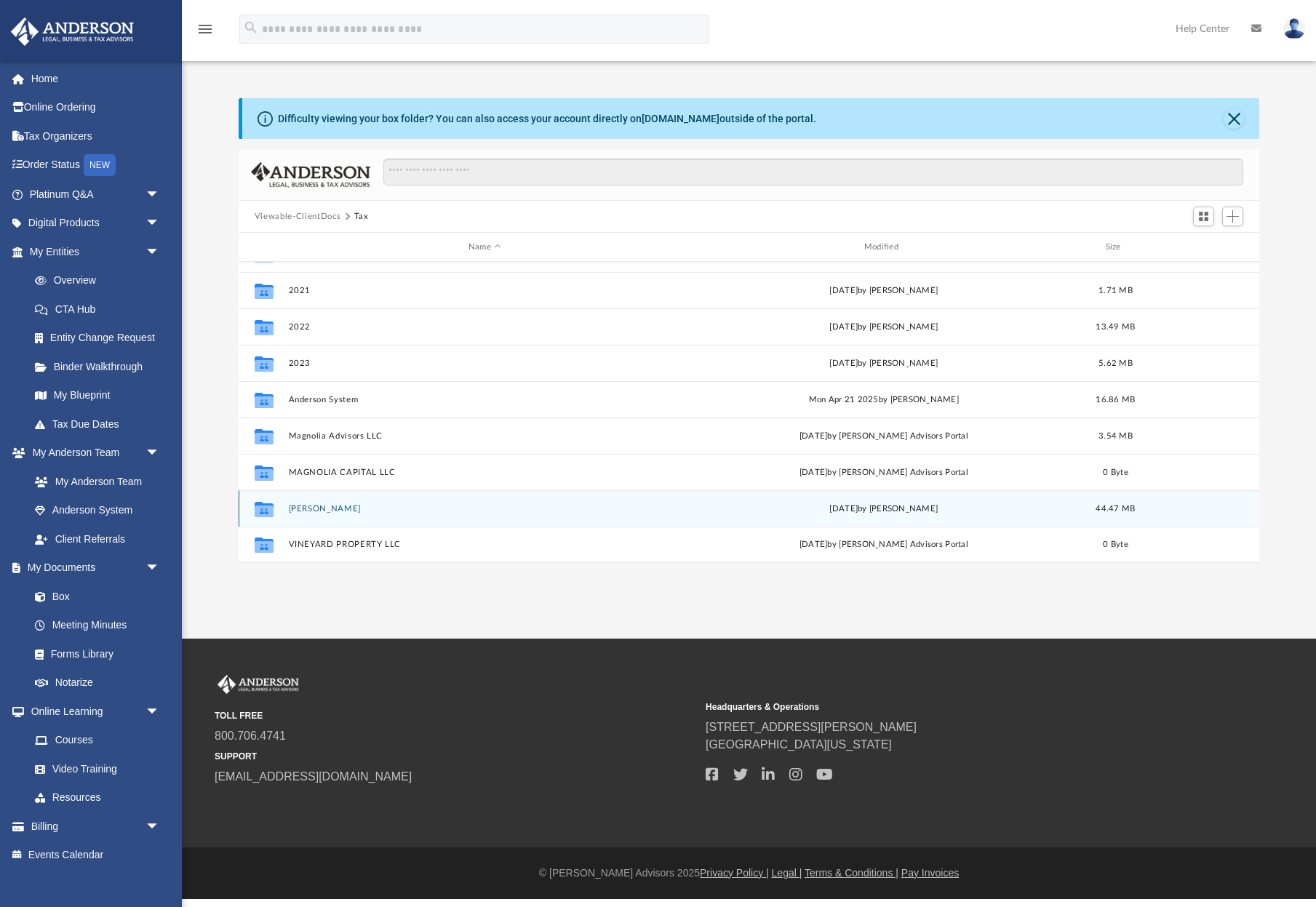
click at [315, 505] on button "[PERSON_NAME]" at bounding box center [485, 508] width 393 height 9
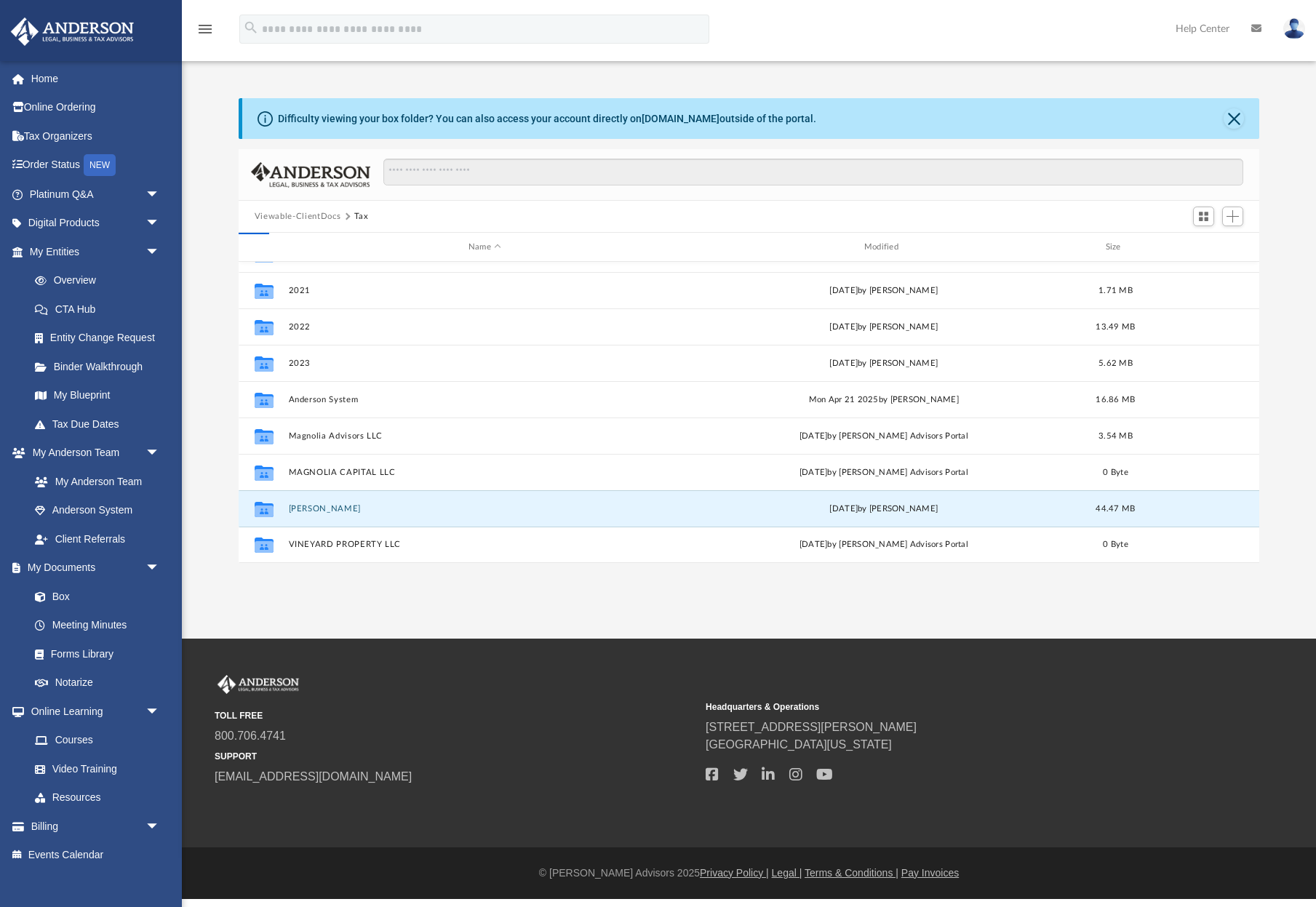
scroll to position [0, 0]
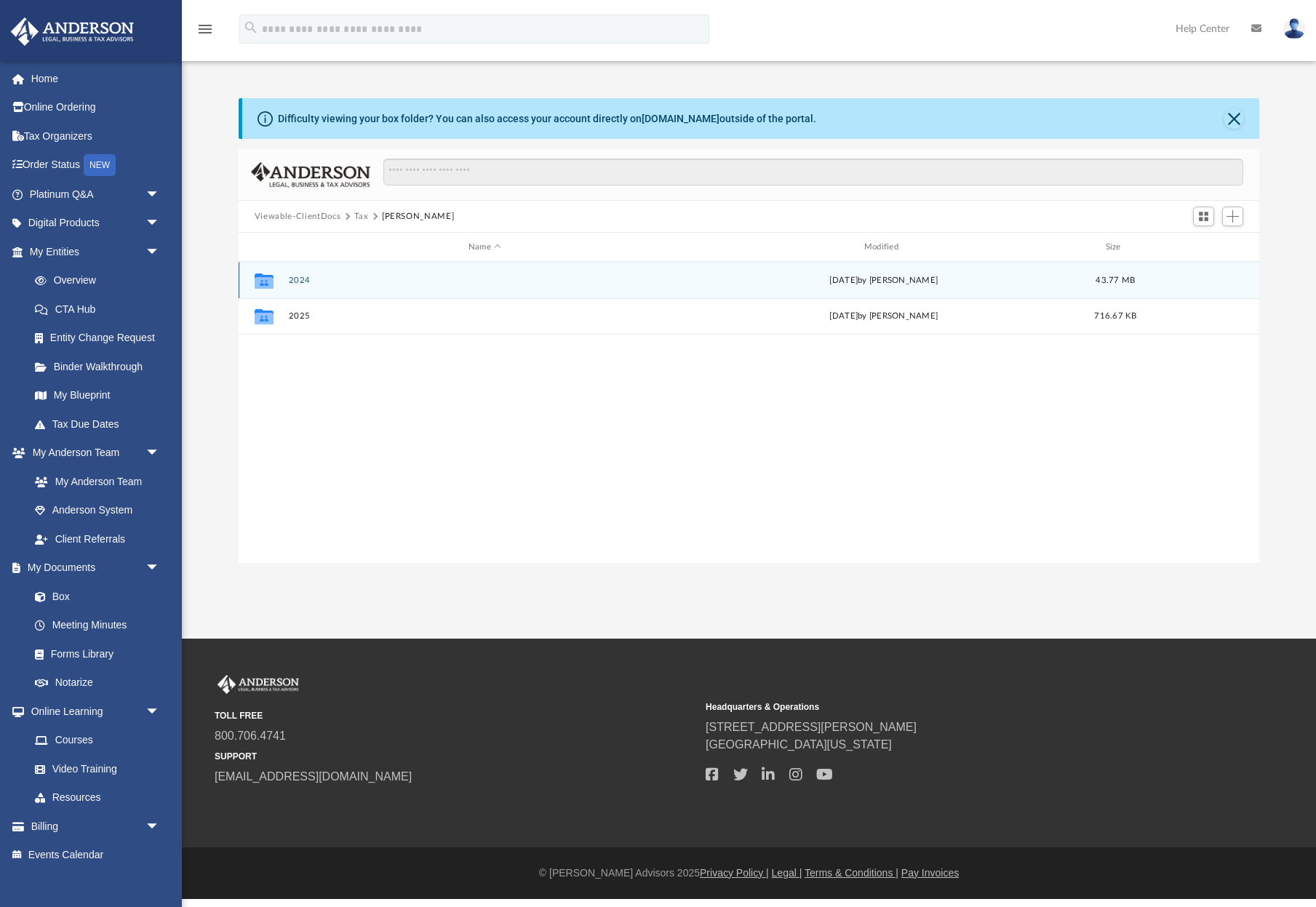
click at [303, 279] on button "2024" at bounding box center [485, 280] width 393 height 9
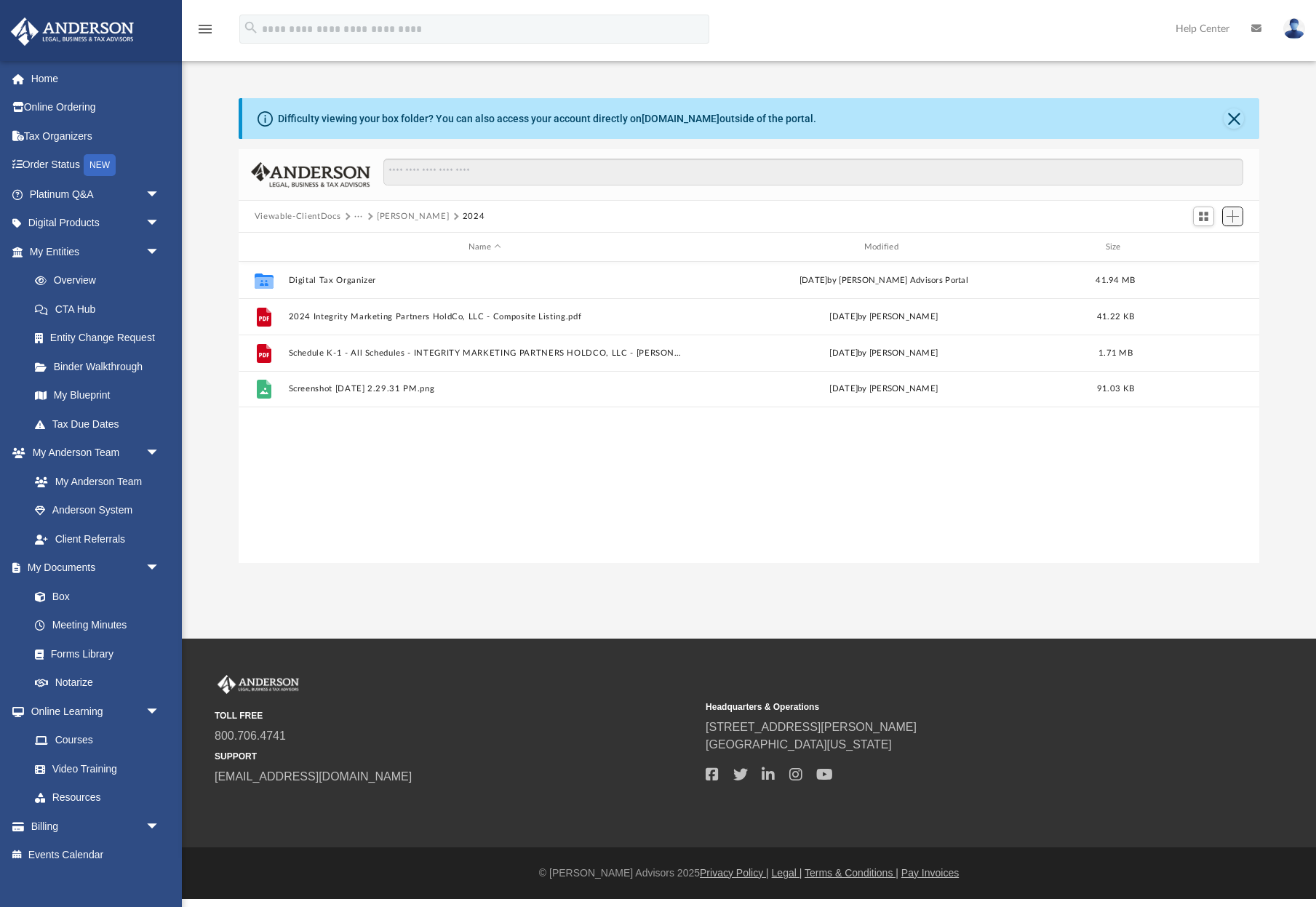
click at [1224, 212] on button "Add" at bounding box center [1232, 217] width 22 height 21
click at [1219, 249] on li "Upload" at bounding box center [1213, 245] width 47 height 15
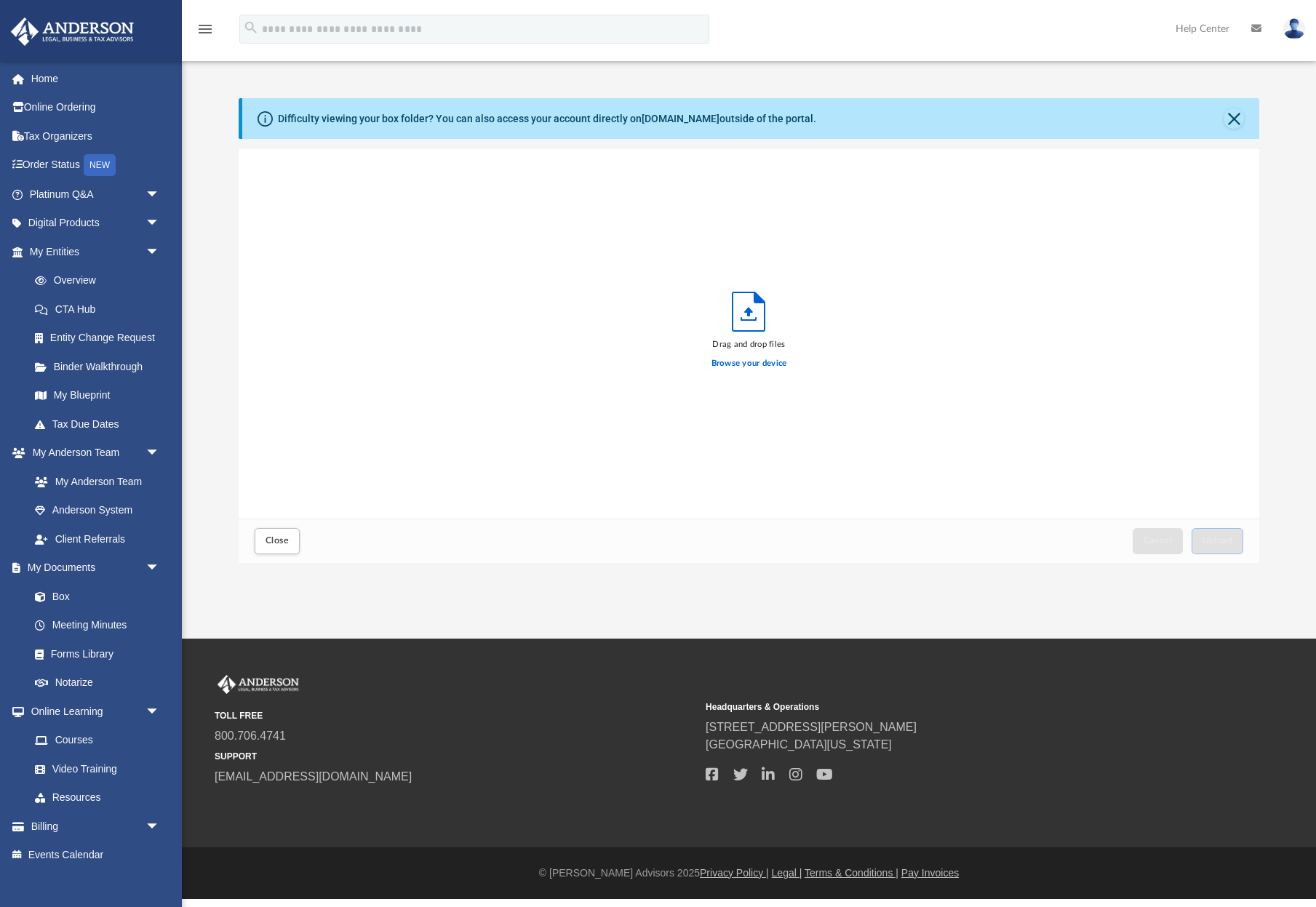
scroll to position [368, 1021]
click at [1220, 541] on span "Upload" at bounding box center [1217, 540] width 31 height 8
click at [292, 537] on button "Close" at bounding box center [277, 540] width 45 height 25
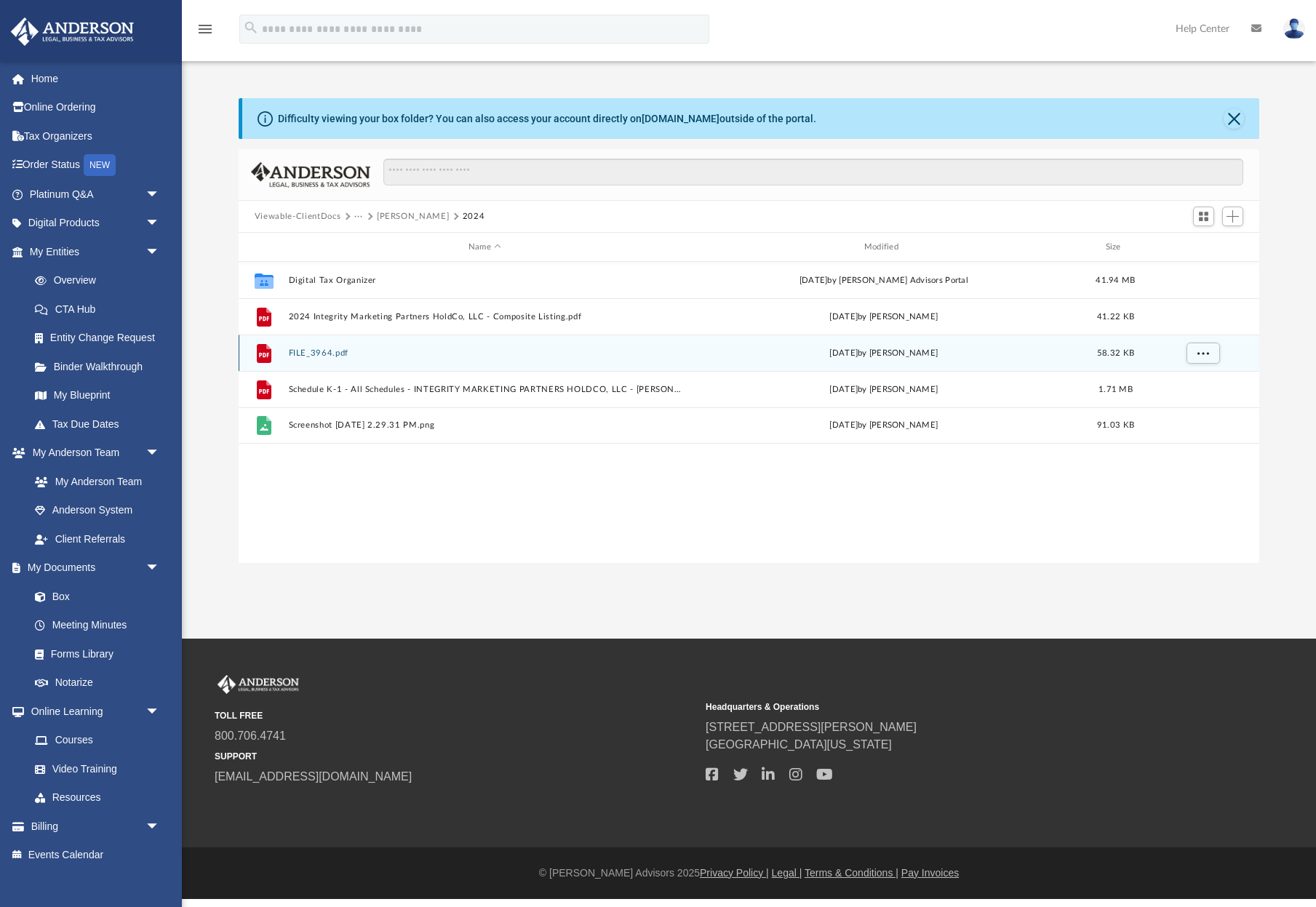
click at [321, 354] on button "FILE_3964.pdf" at bounding box center [485, 353] width 393 height 9
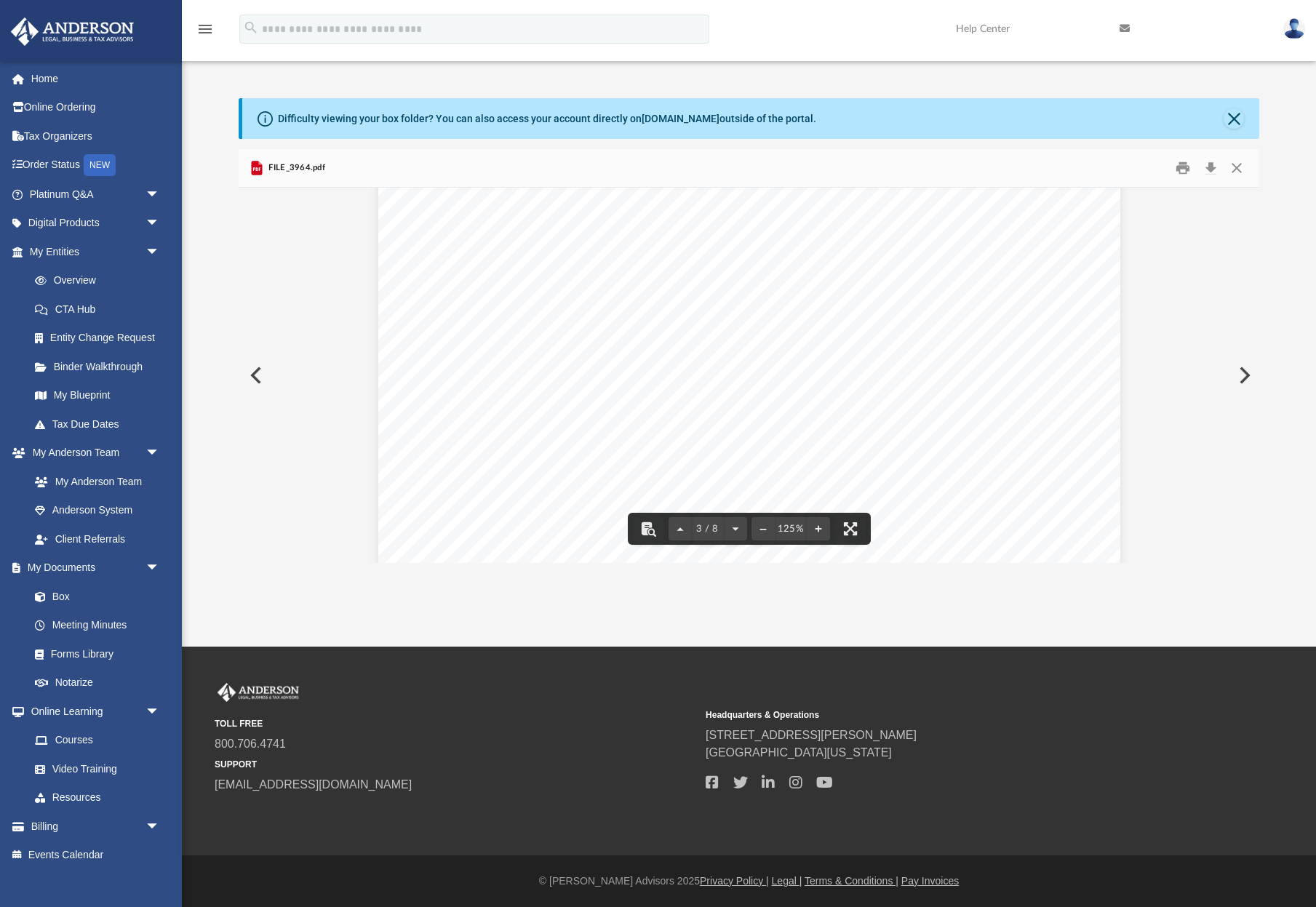
scroll to position [1990, 0]
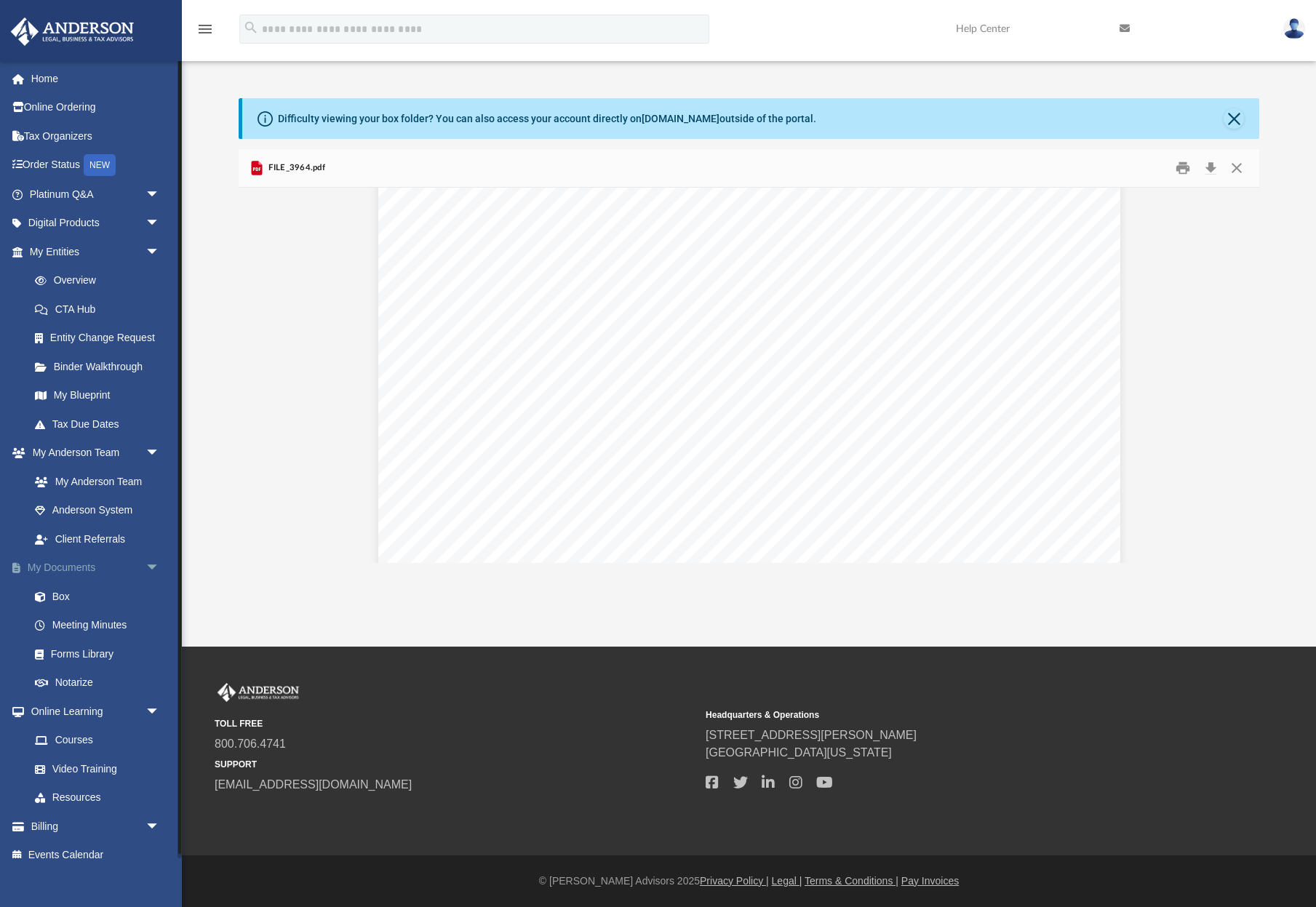
click at [637, 438] on span "19901" at bounding box center [641, 431] width 43 height 14
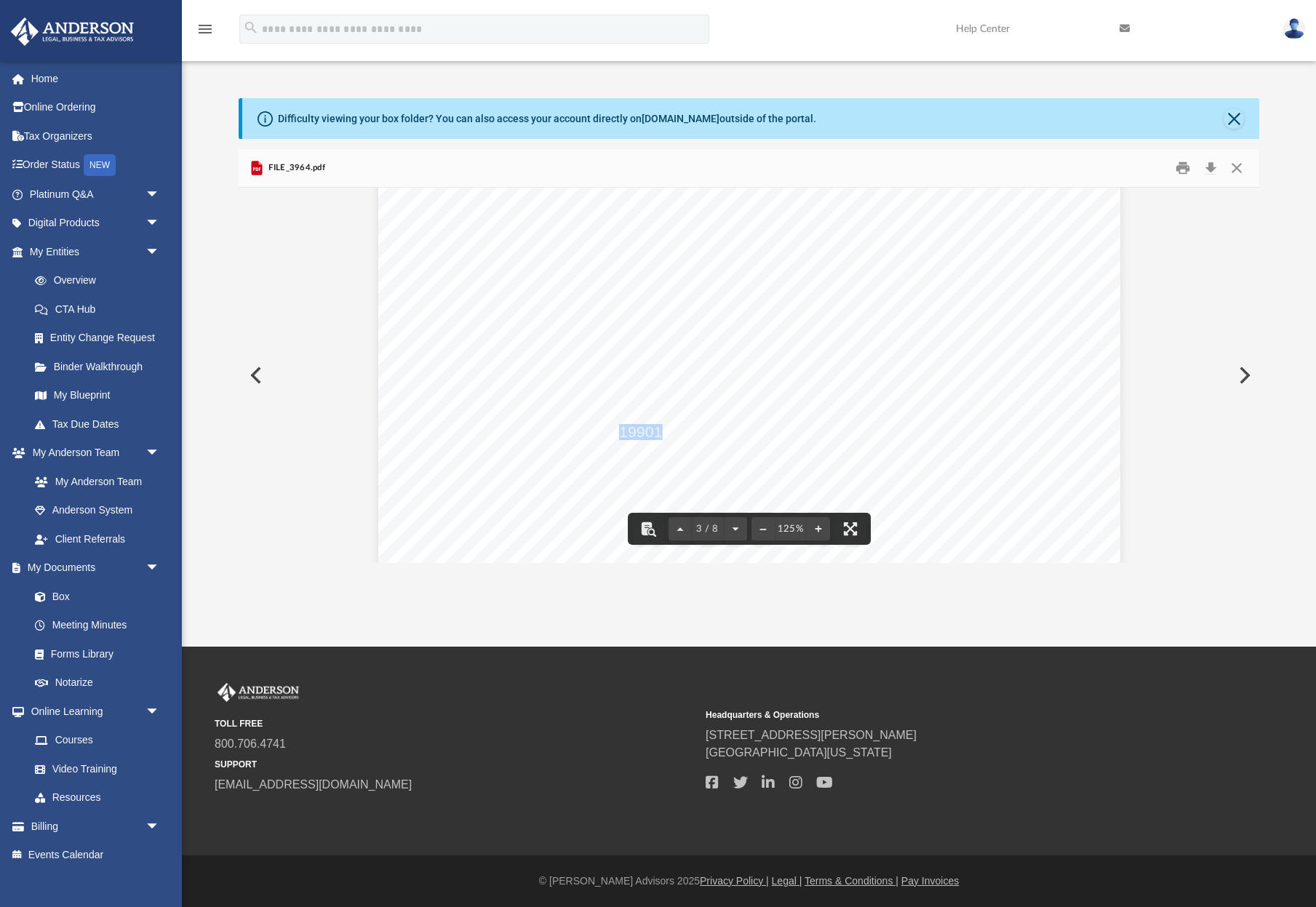
click at [1246, 172] on button "Close" at bounding box center [1237, 168] width 26 height 23
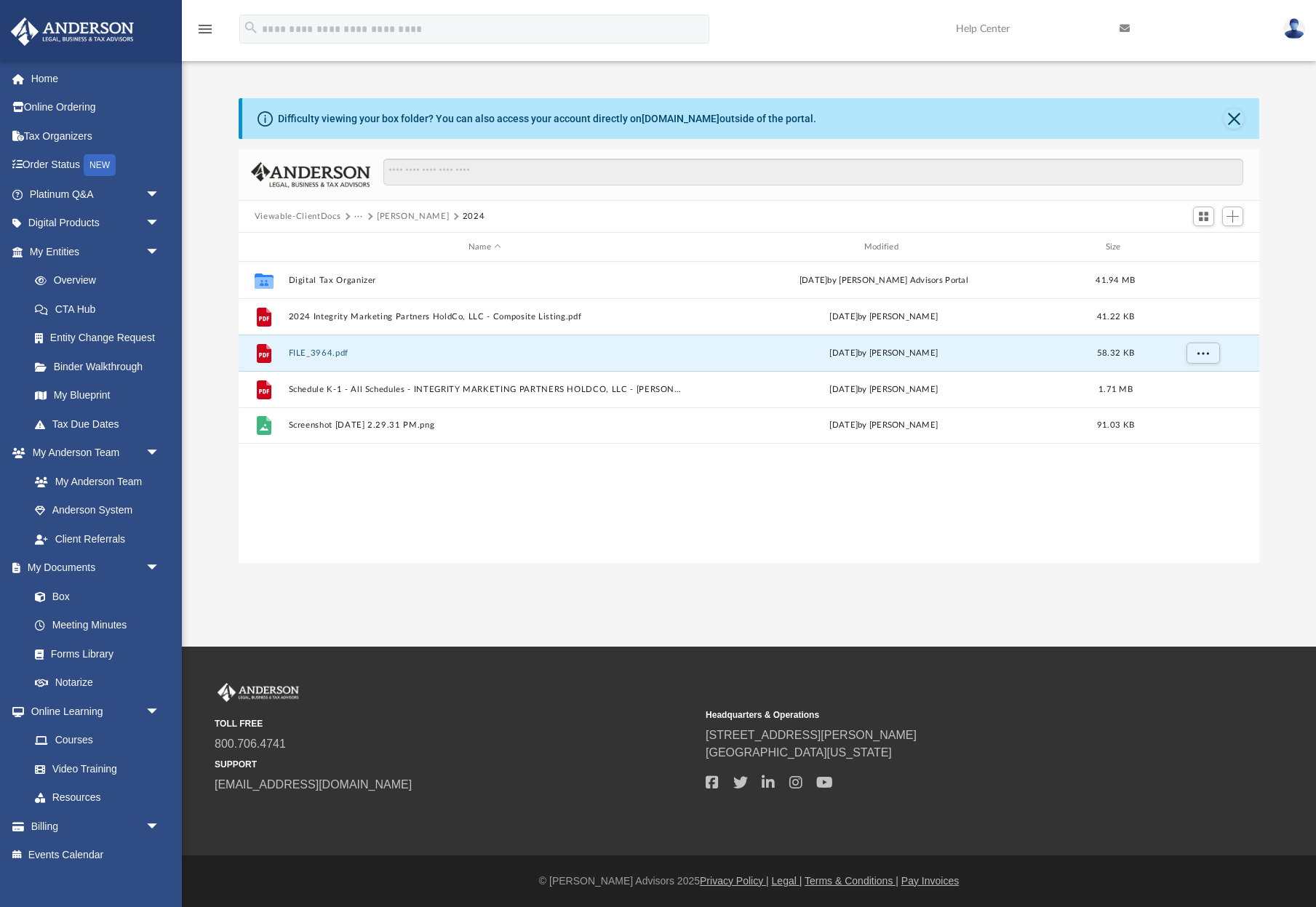
click at [547, 537] on div "Collaborated Folder Digital Tax Organizer [DATE] by [PERSON_NAME] Advisors Port…" at bounding box center [749, 413] width 1021 height 301
click at [408, 217] on button "[PERSON_NAME]" at bounding box center [413, 217] width 72 height 13
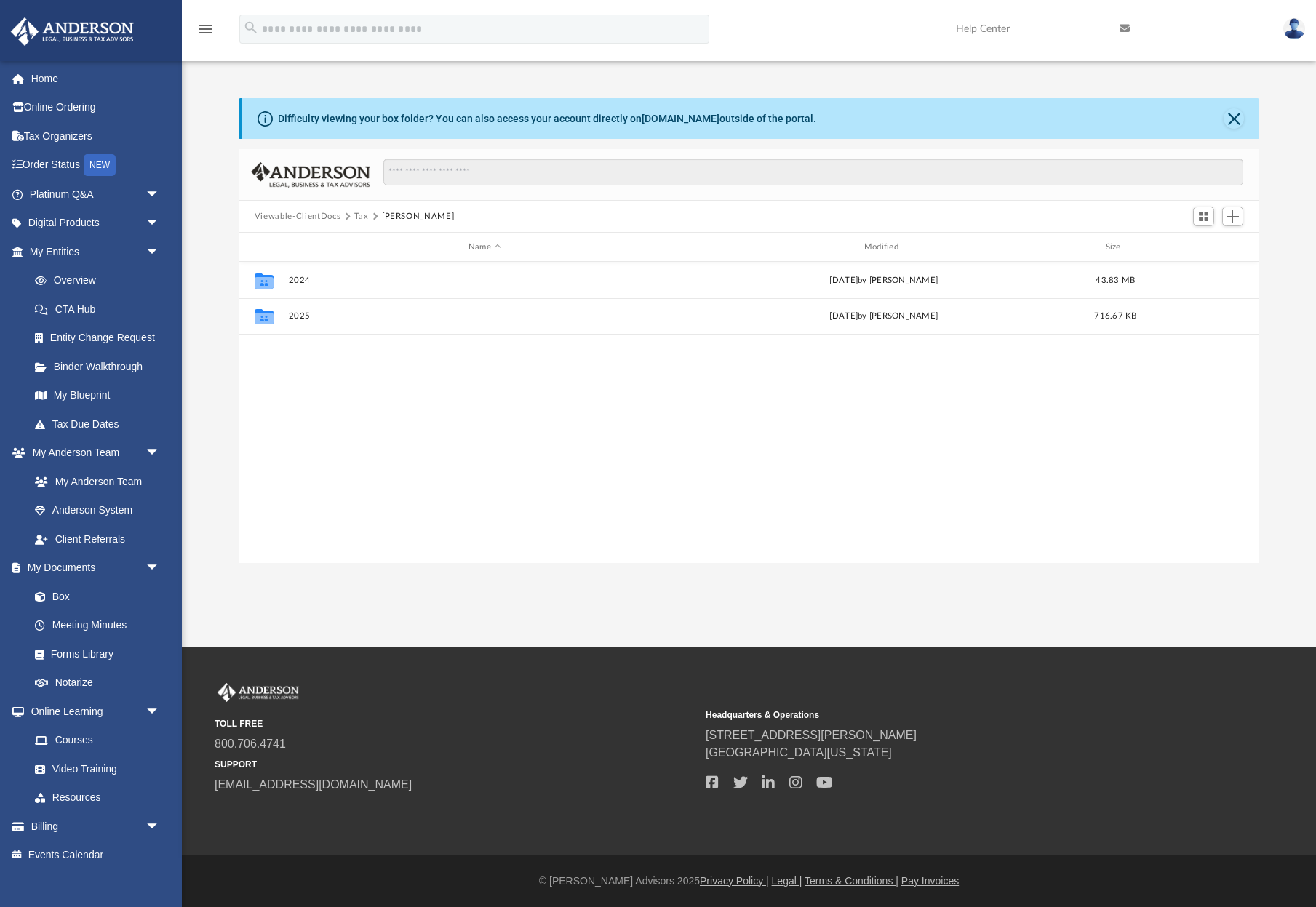
click at [323, 221] on button "Viewable-ClientDocs" at bounding box center [297, 217] width 86 height 13
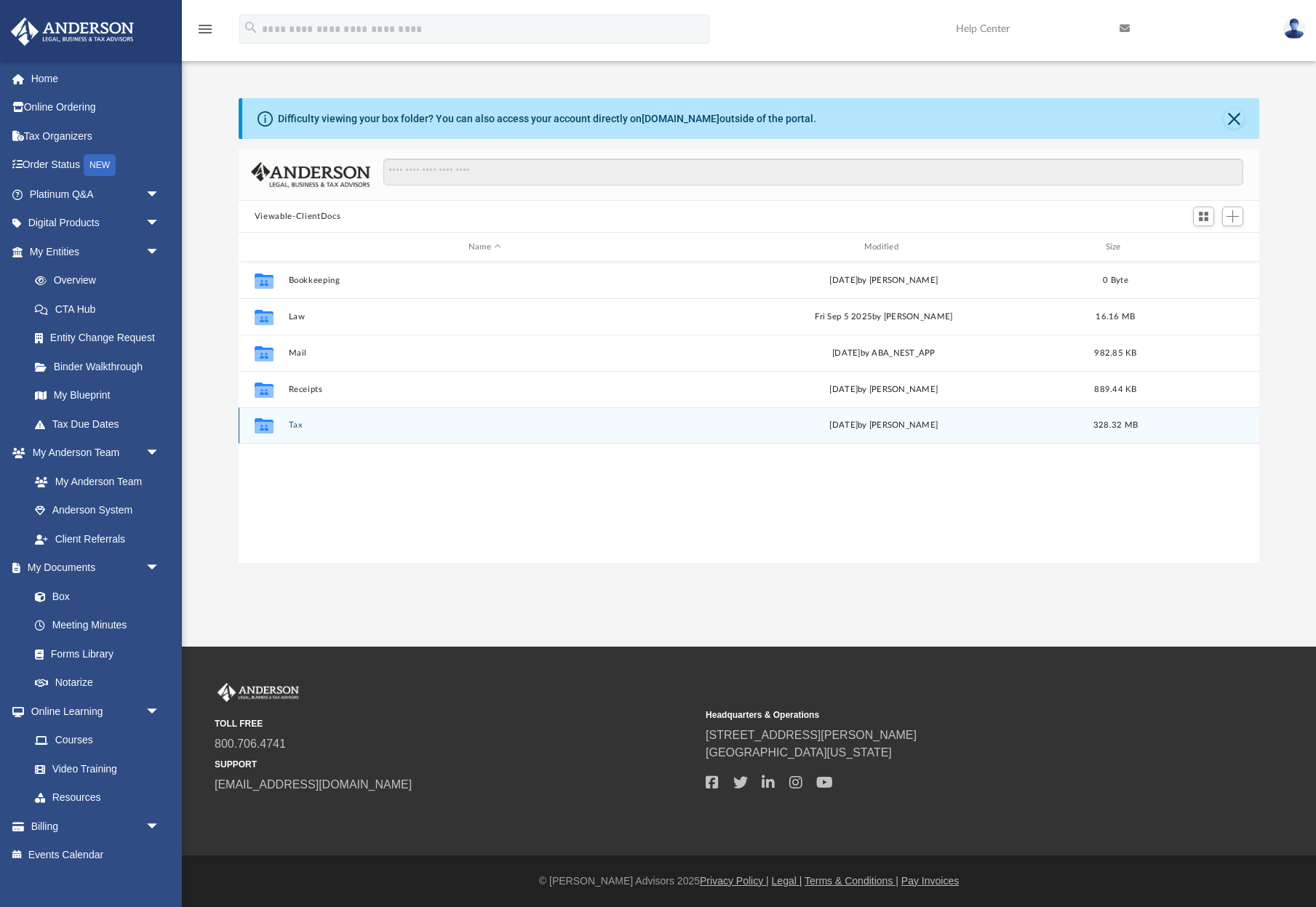
click at [302, 427] on button "Tax" at bounding box center [485, 425] width 393 height 9
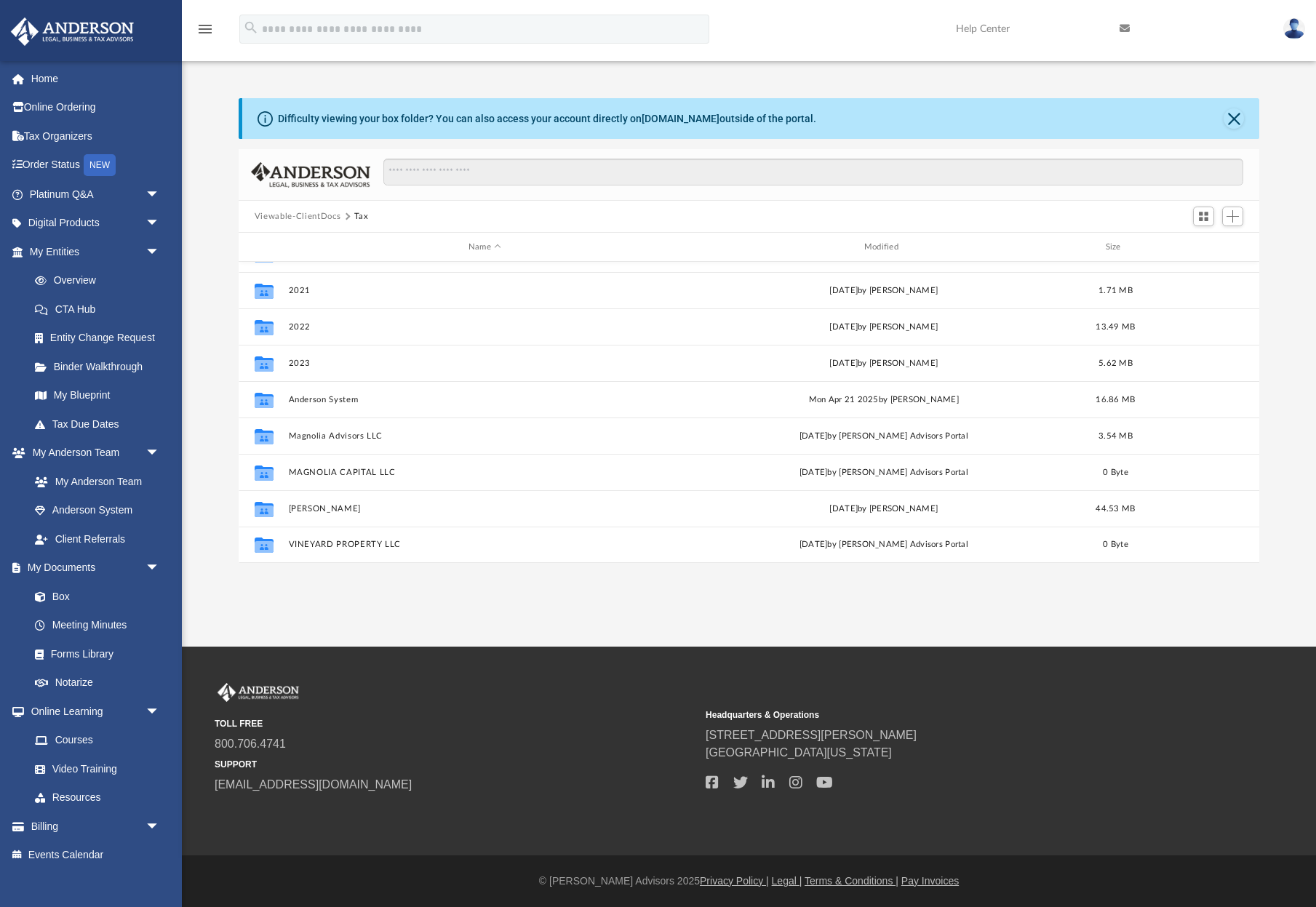
scroll to position [63, 0]
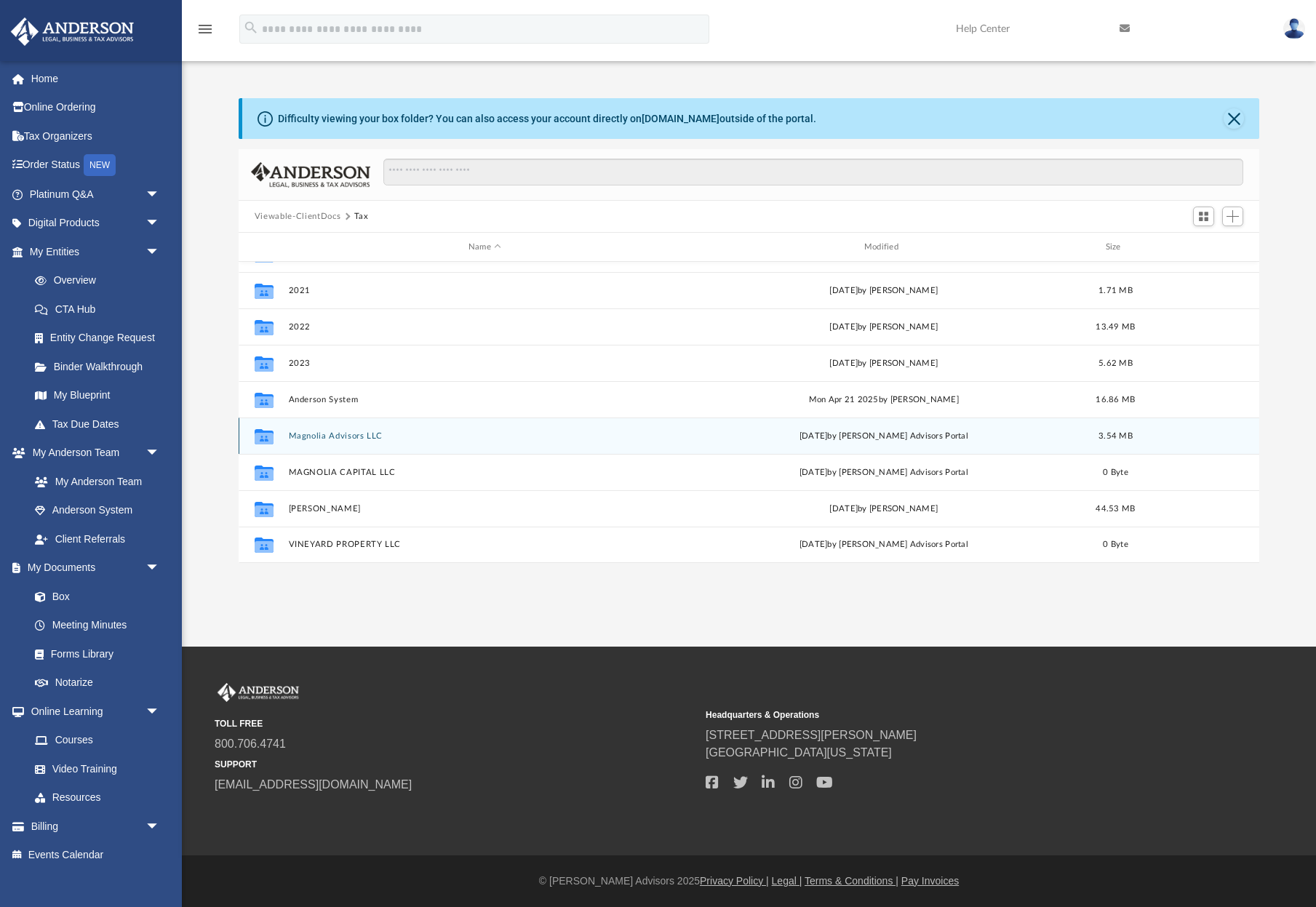
click at [365, 440] on button "Magnolia Advisors LLC" at bounding box center [485, 436] width 393 height 9
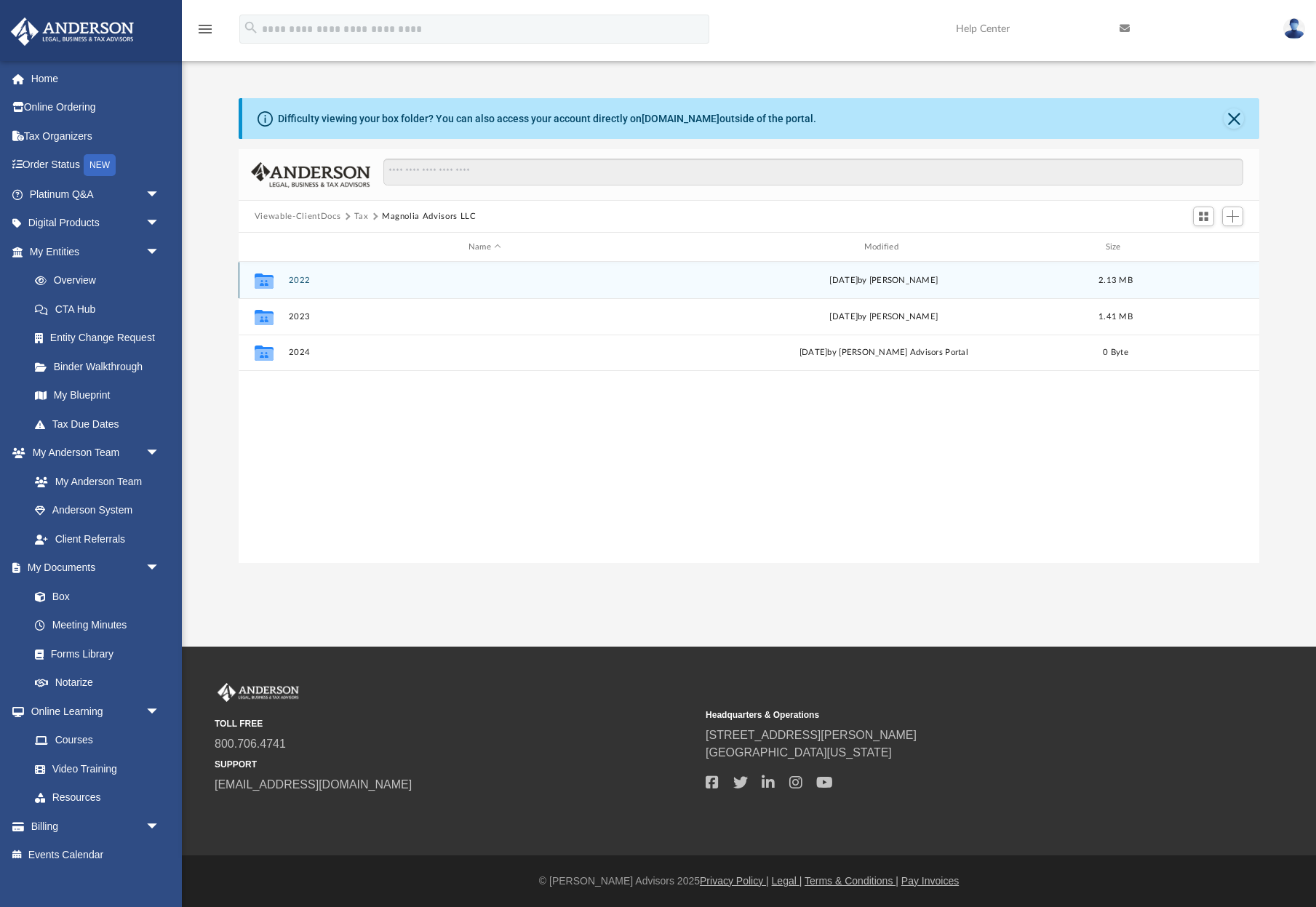
scroll to position [1, 0]
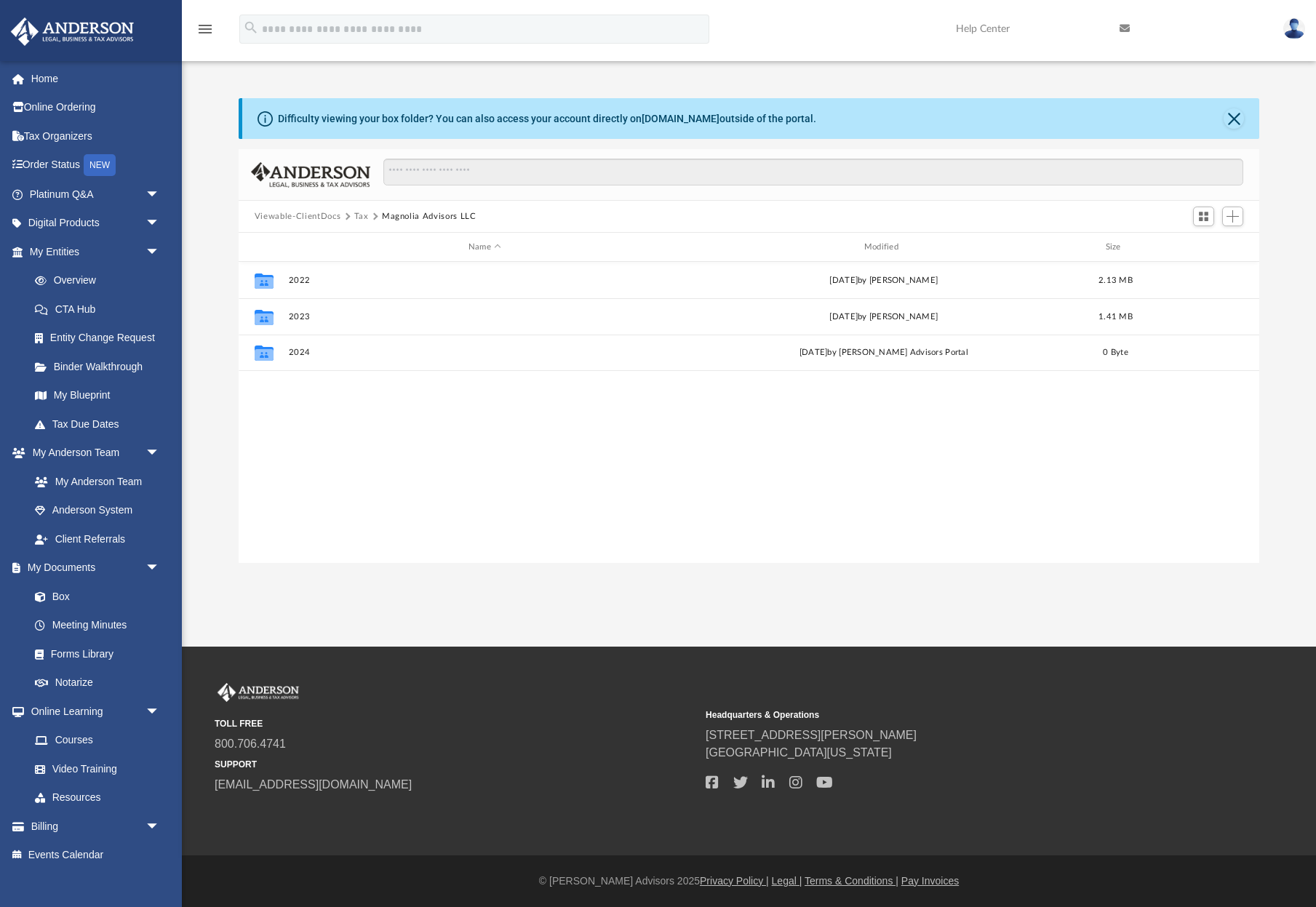
click at [311, 216] on button "Viewable-ClientDocs" at bounding box center [297, 217] width 86 height 13
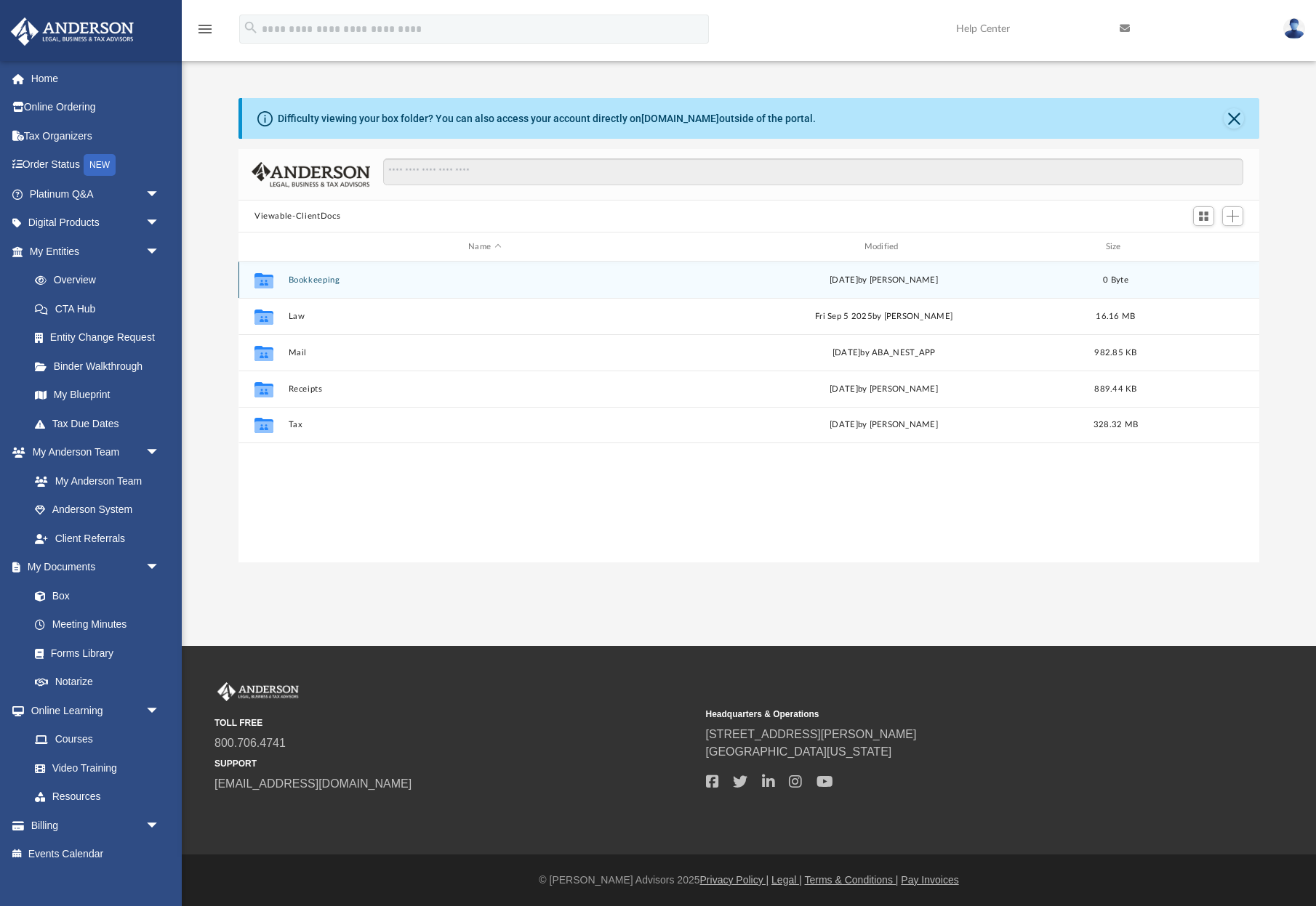
scroll to position [1, 1]
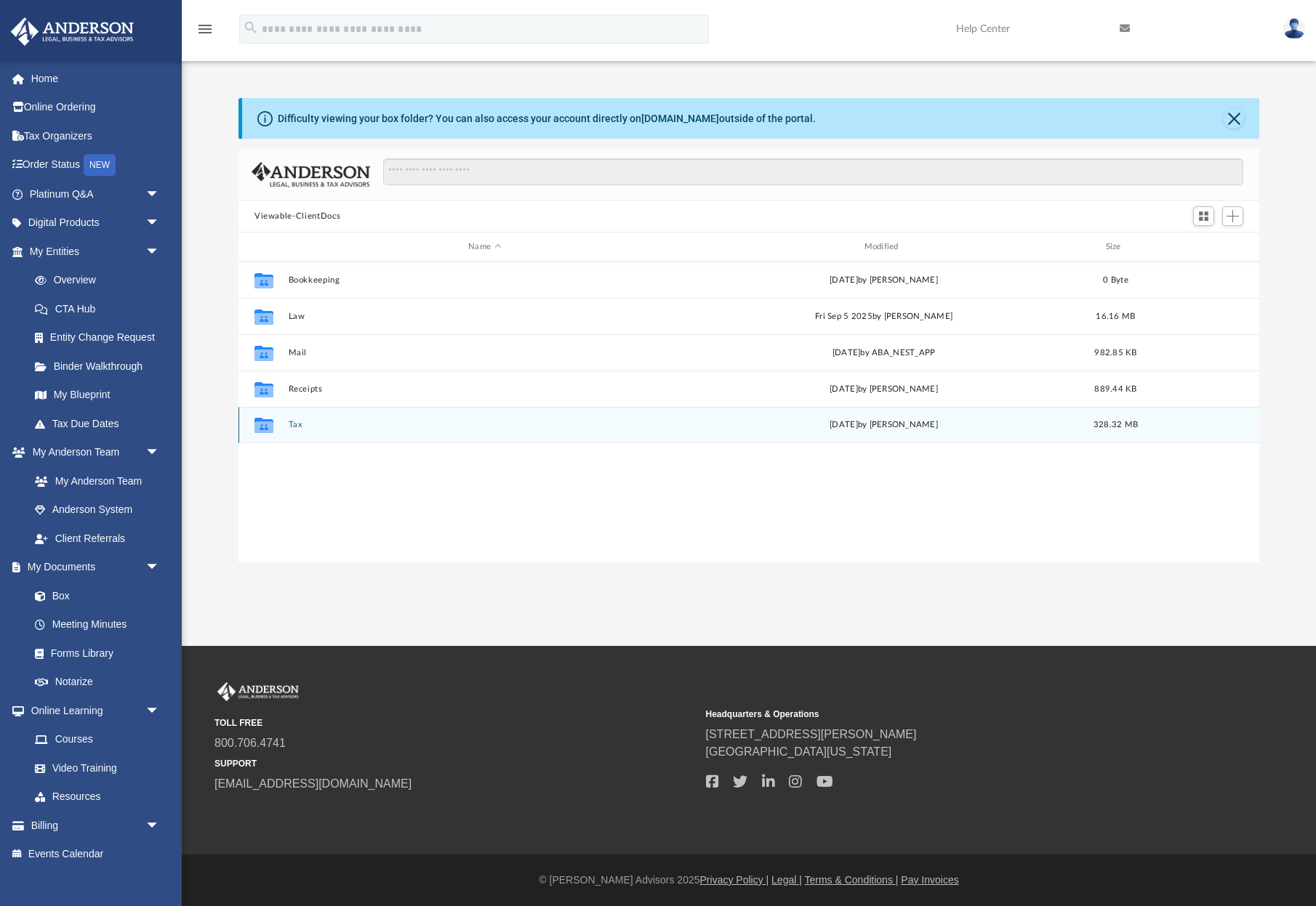
click at [301, 422] on button "Tax" at bounding box center [485, 424] width 393 height 9
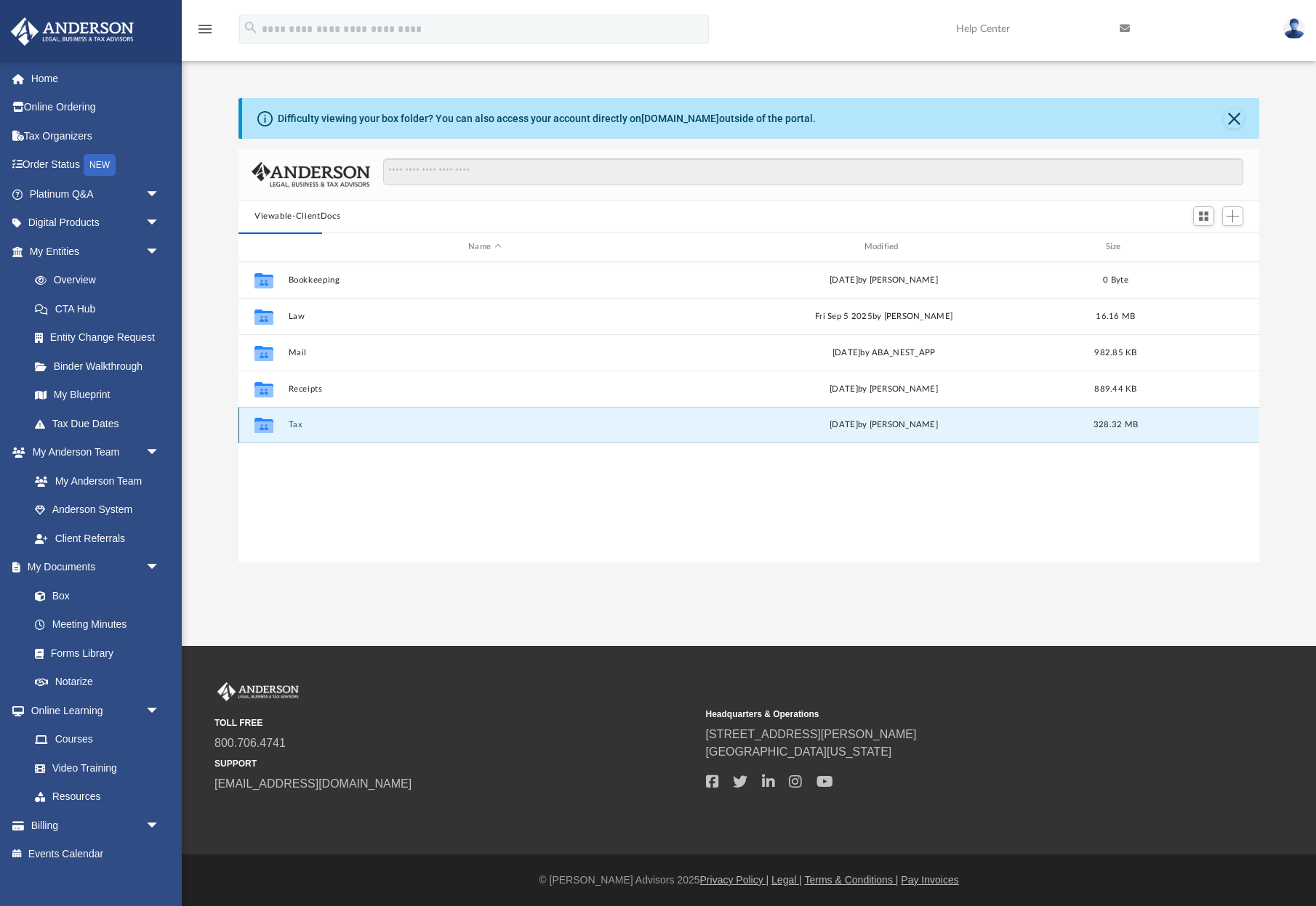
click at [302, 426] on button "Tax" at bounding box center [485, 424] width 393 height 9
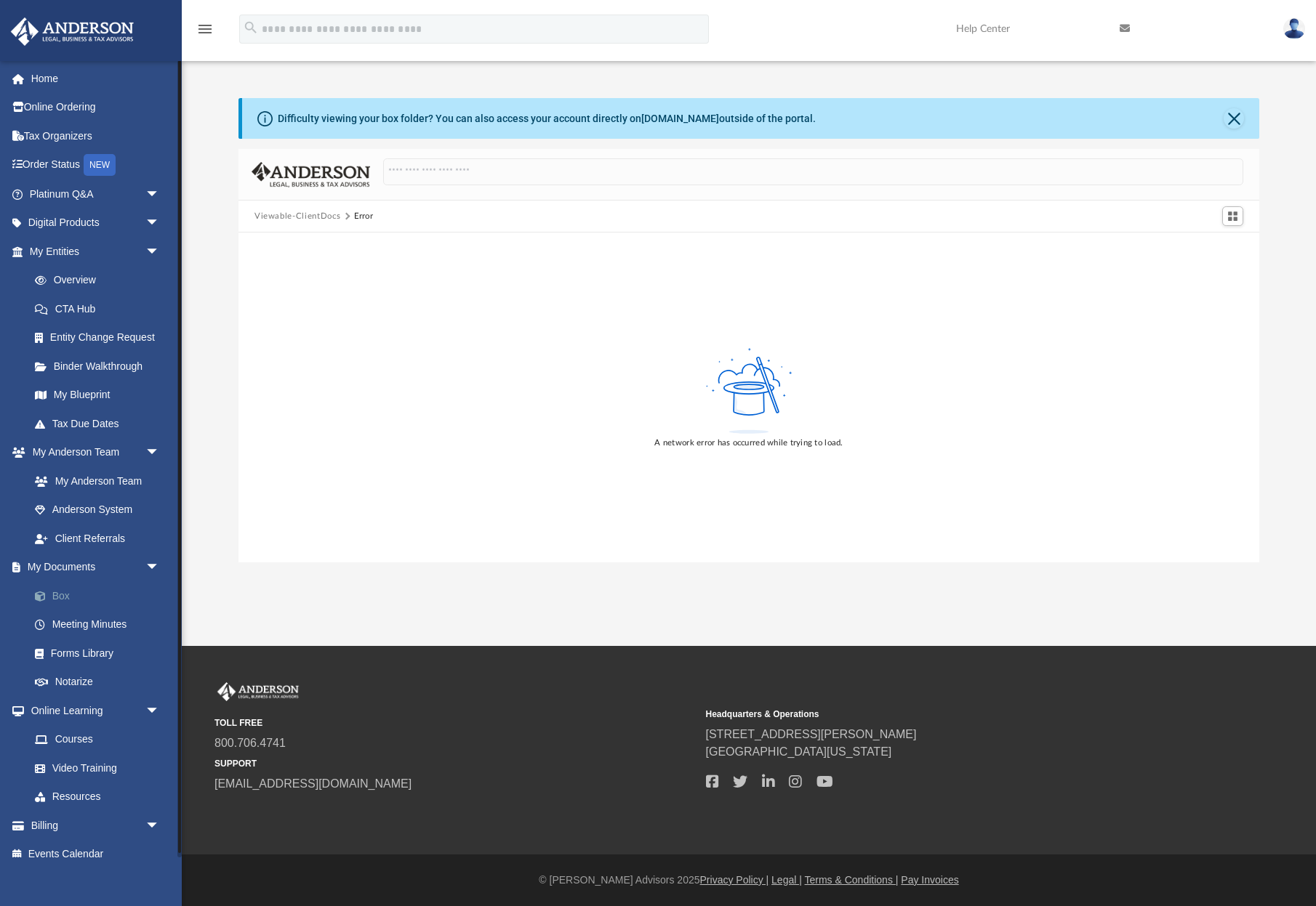
scroll to position [2, 0]
click at [90, 591] on link "Box" at bounding box center [101, 594] width 162 height 29
click at [72, 591] on link "Box" at bounding box center [101, 595] width 162 height 29
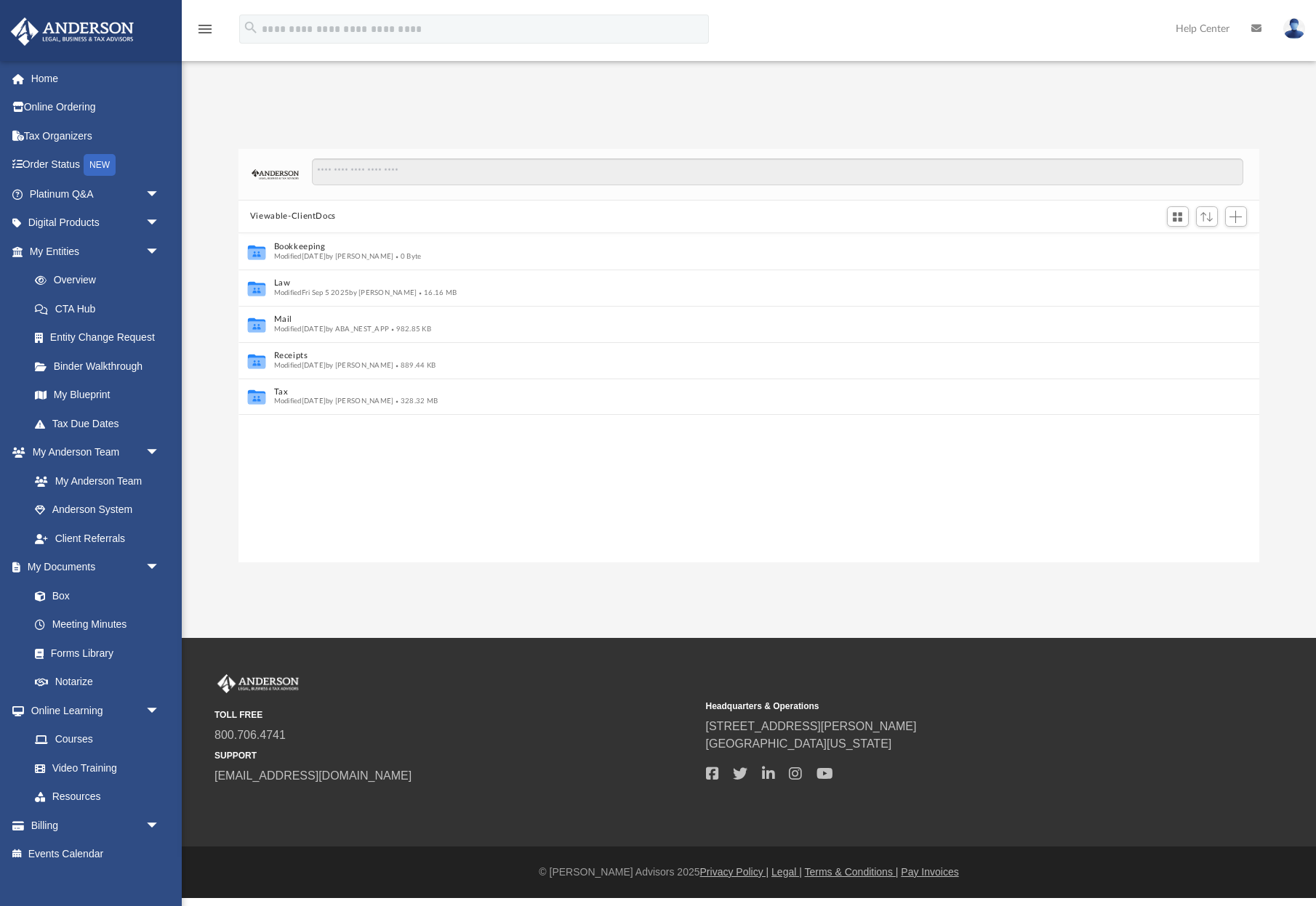
scroll to position [330, 1021]
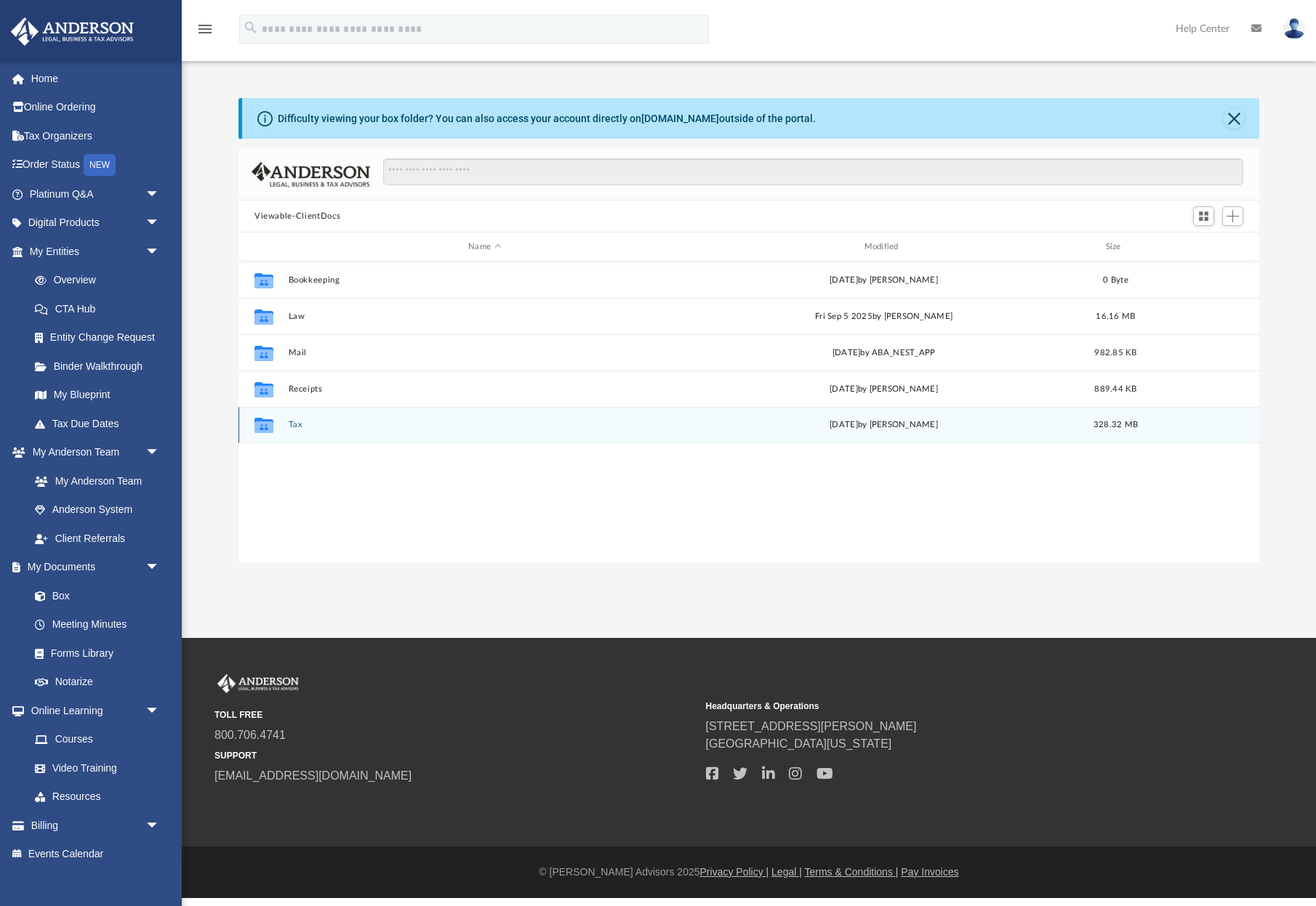
click at [291, 426] on button "Tax" at bounding box center [485, 424] width 393 height 9
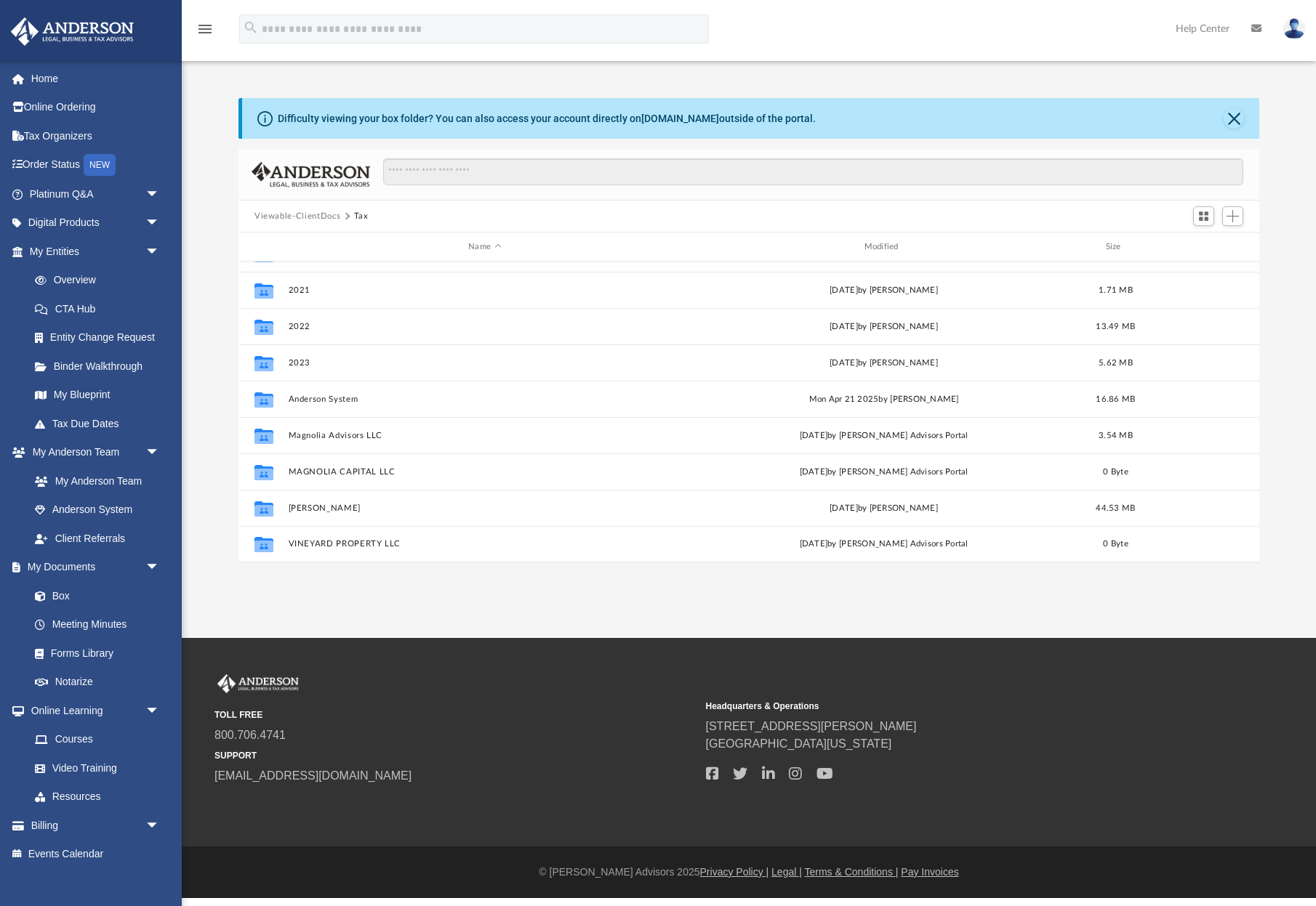
scroll to position [63, 0]
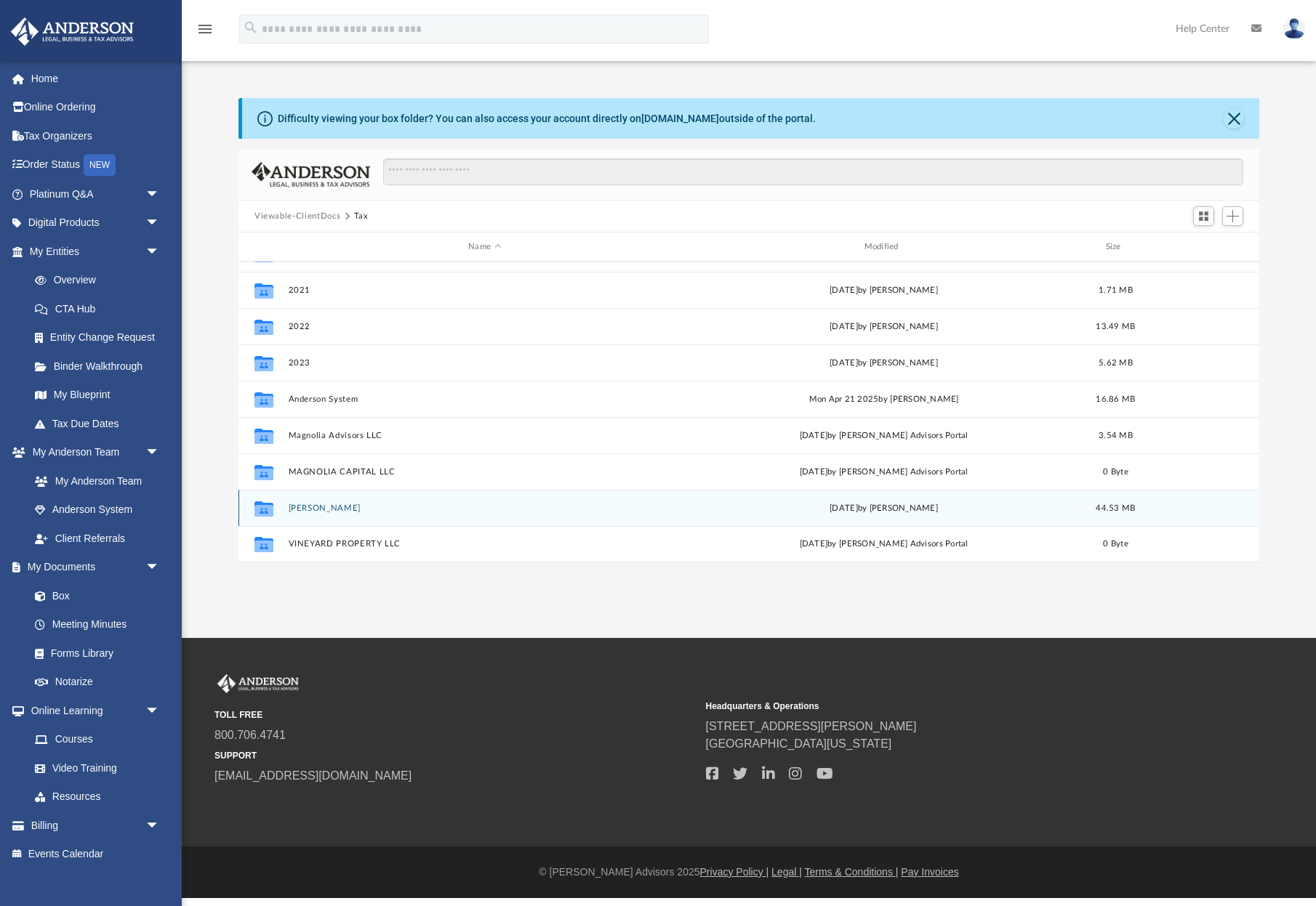
click at [335, 509] on button "[PERSON_NAME]" at bounding box center [485, 508] width 393 height 9
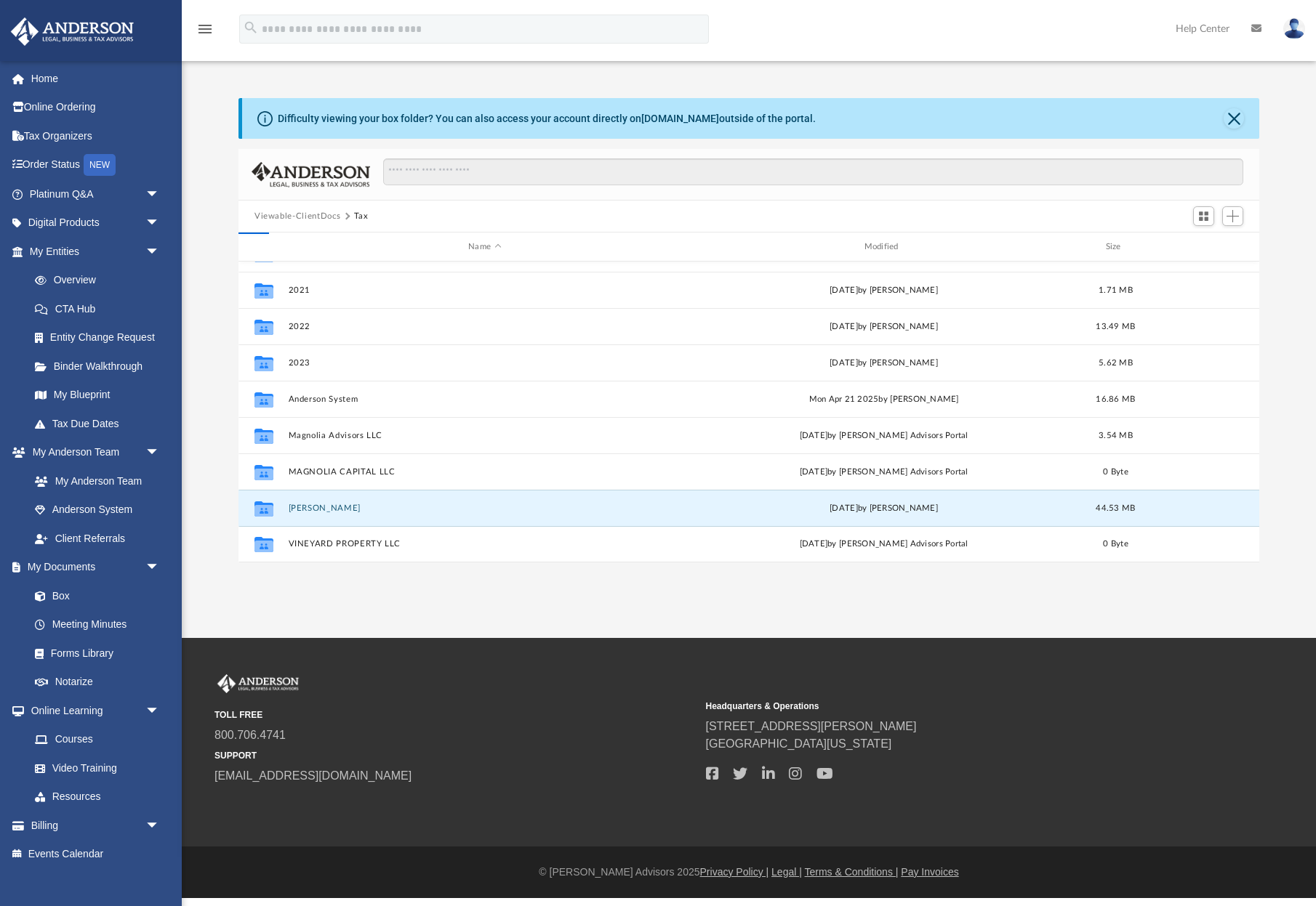
scroll to position [0, 0]
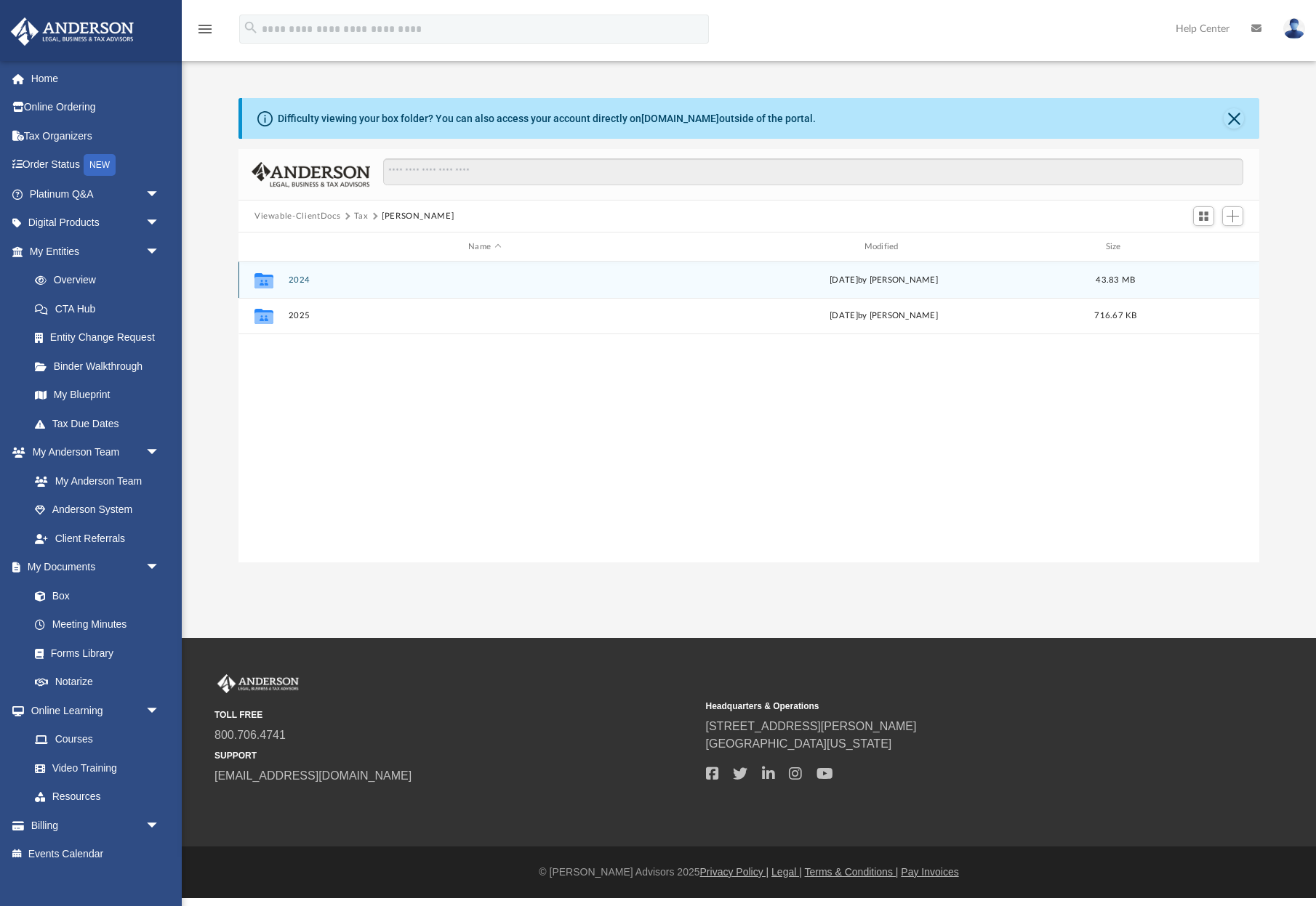
click at [308, 275] on button "2024" at bounding box center [485, 280] width 393 height 9
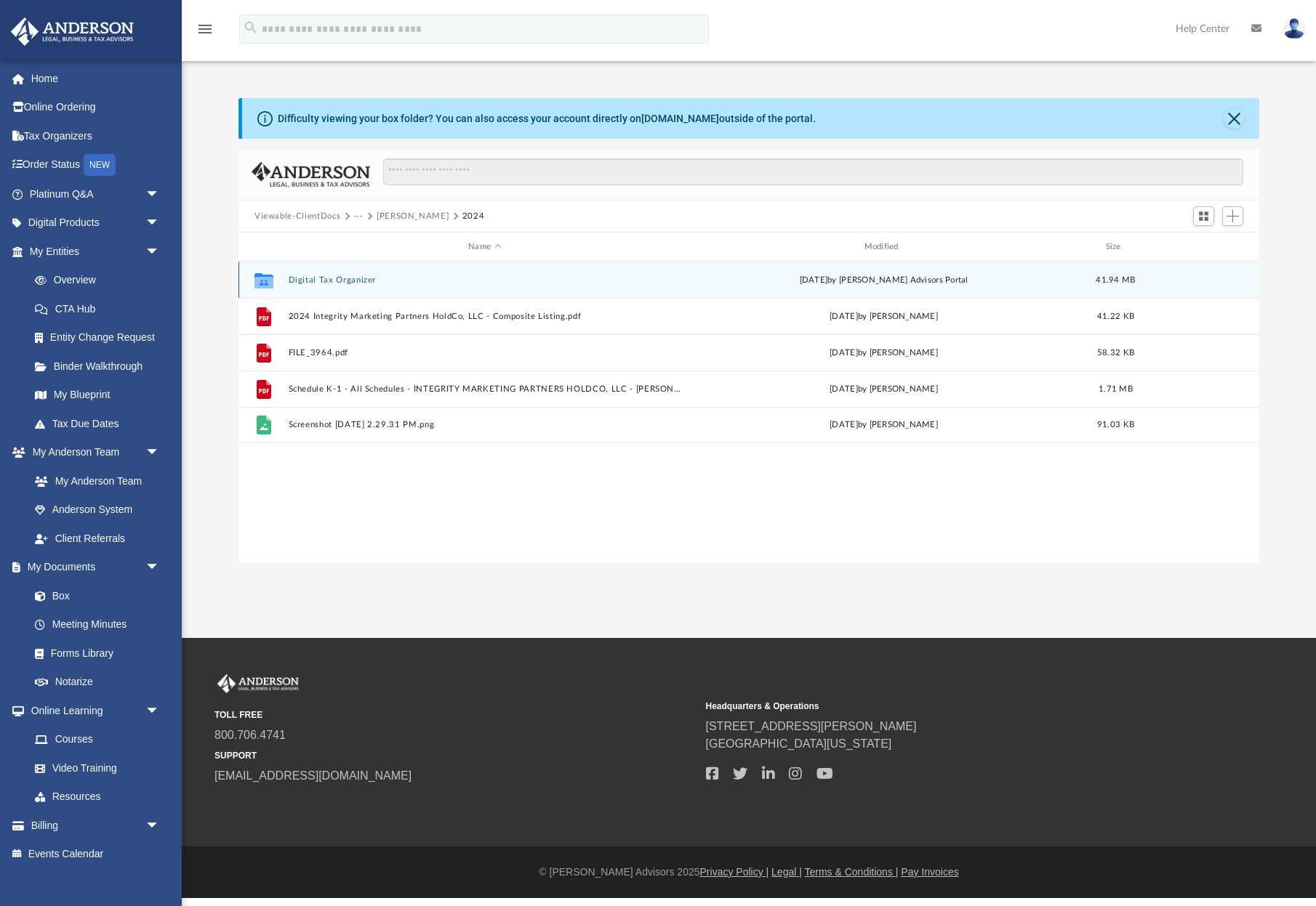
click at [306, 278] on button "Digital Tax Organizer" at bounding box center [485, 280] width 393 height 9
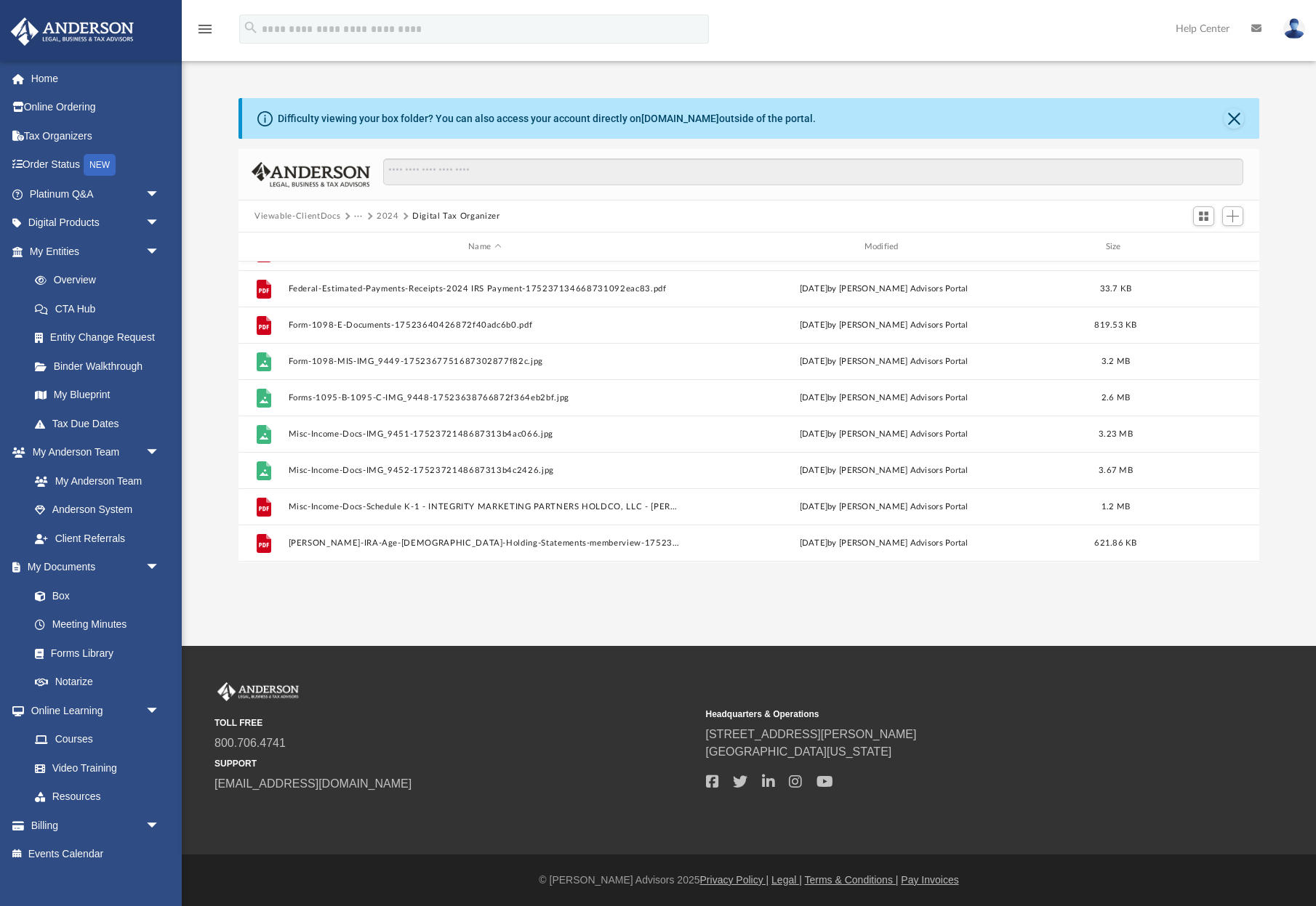
scroll to position [133, 0]
click at [384, 215] on button "2024" at bounding box center [388, 217] width 23 height 13
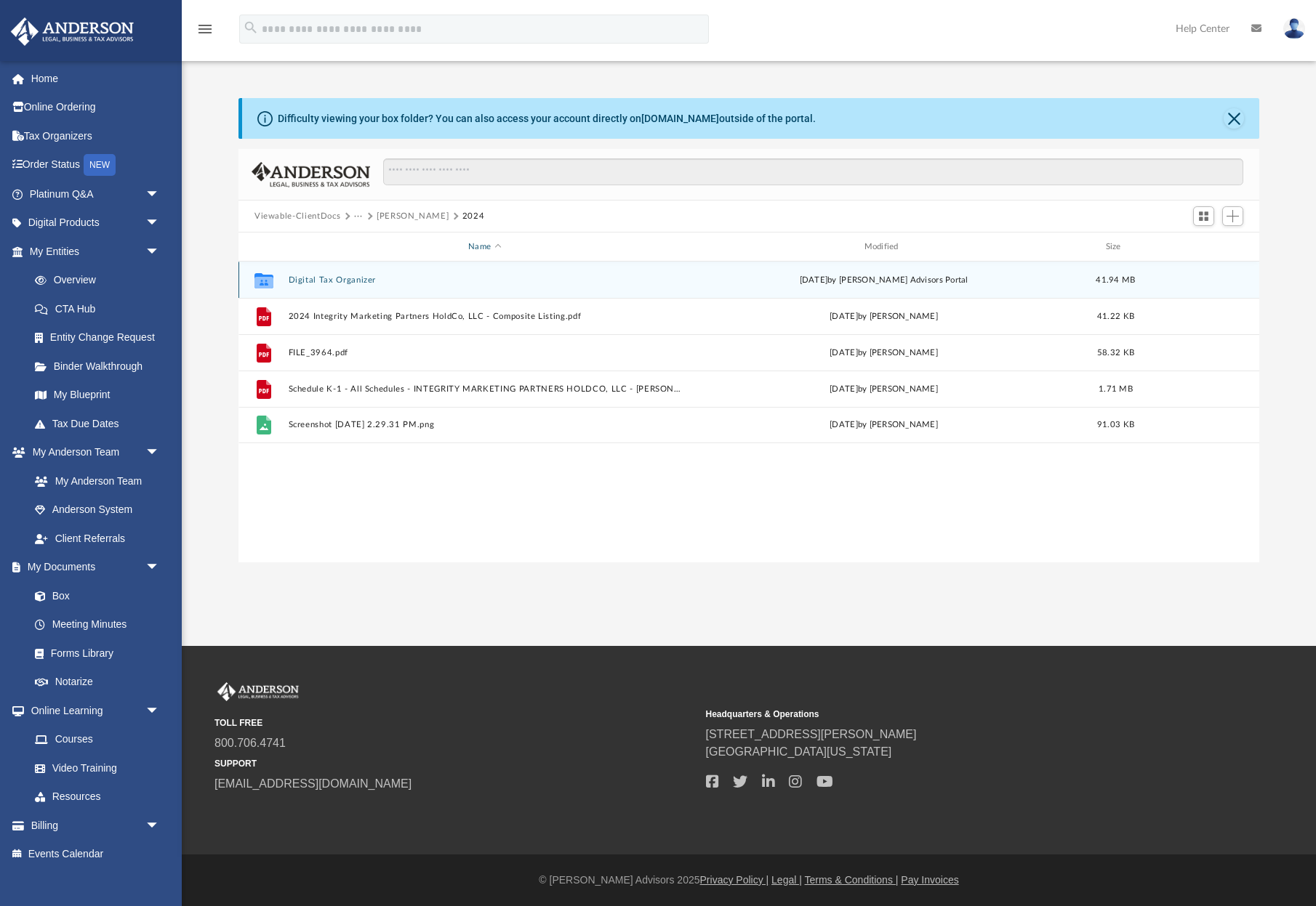
scroll to position [0, 0]
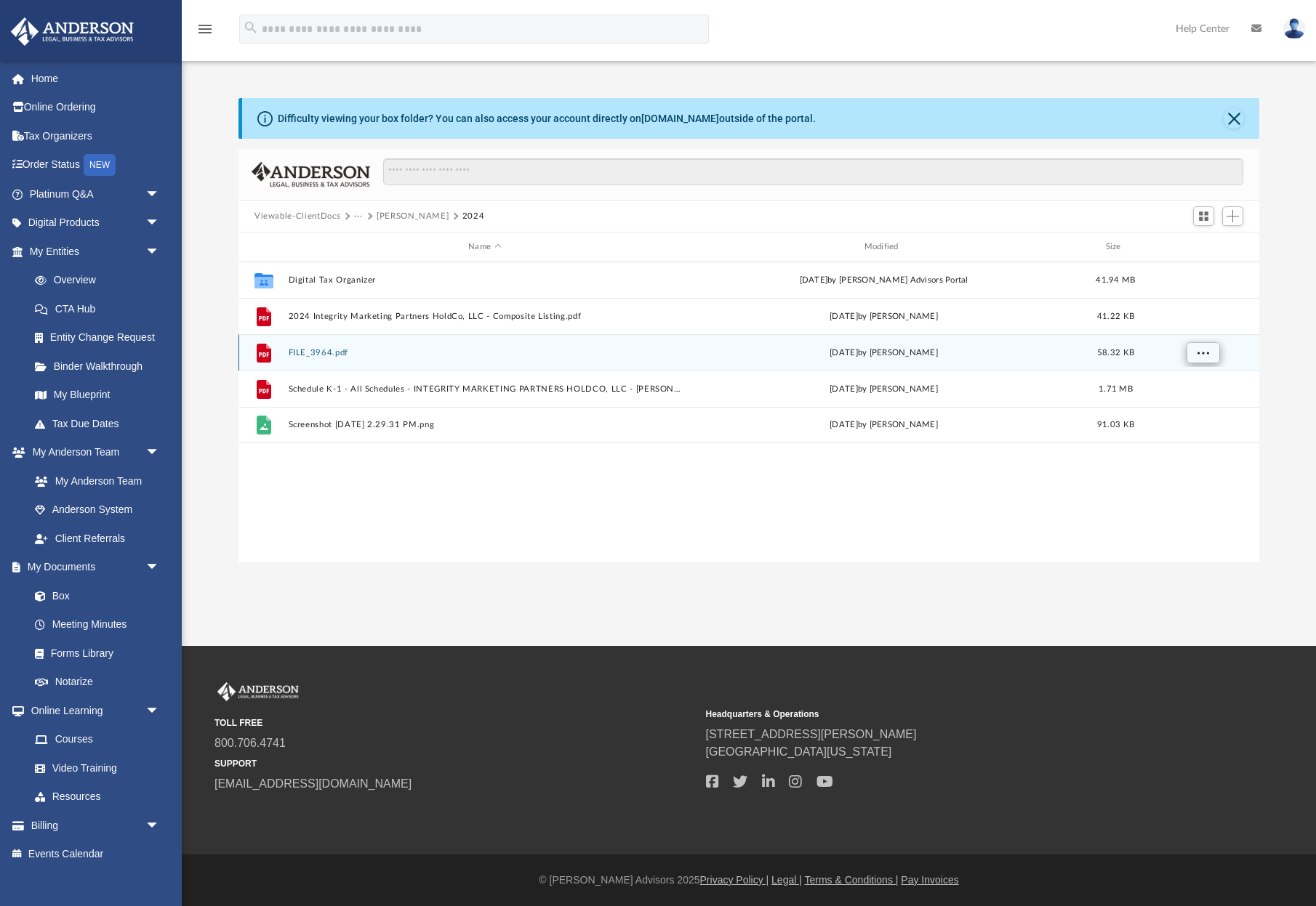
click at [1198, 355] on span "More options" at bounding box center [1203, 352] width 11 height 8
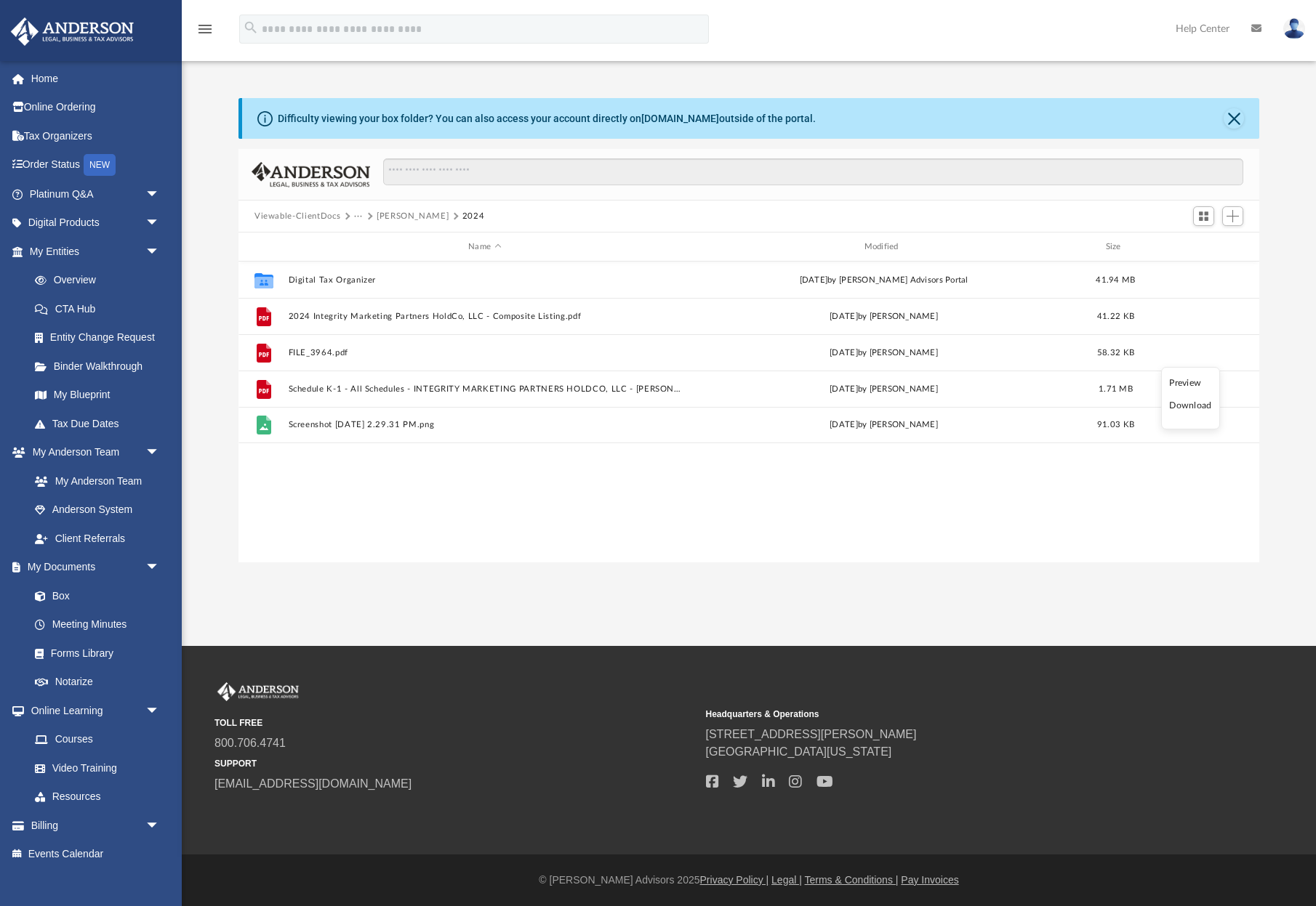
click at [912, 540] on div "Collaborated Folder Digital Tax Organizer [DATE] by [PERSON_NAME] Advisors Port…" at bounding box center [749, 412] width 1021 height 300
